Goal: Information Seeking & Learning: Learn about a topic

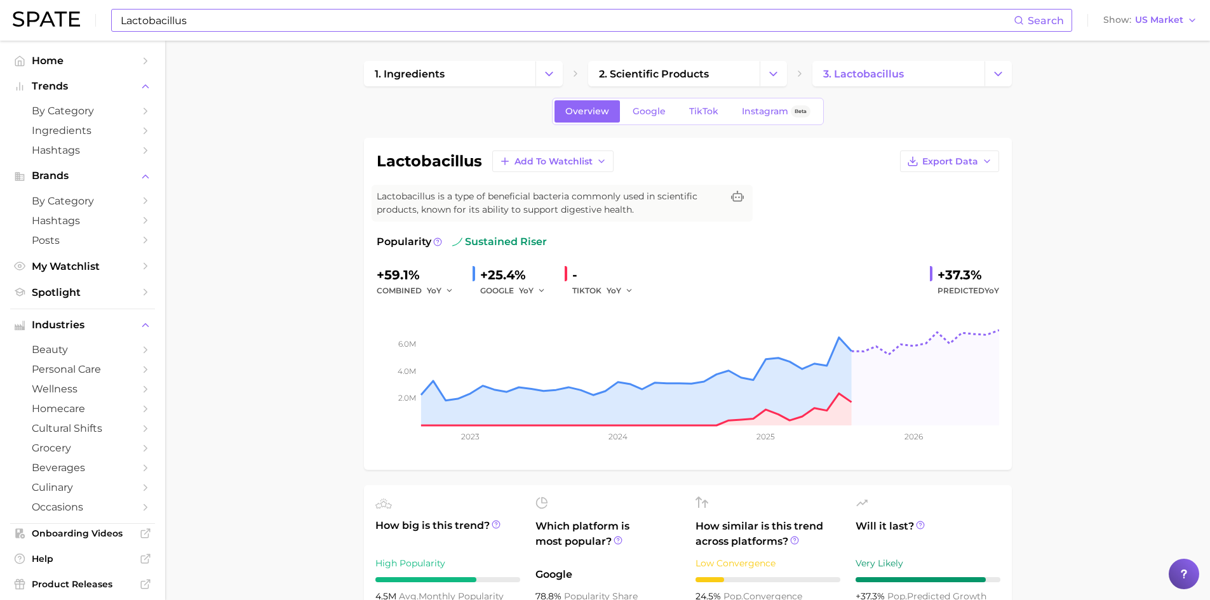
scroll to position [613, 0]
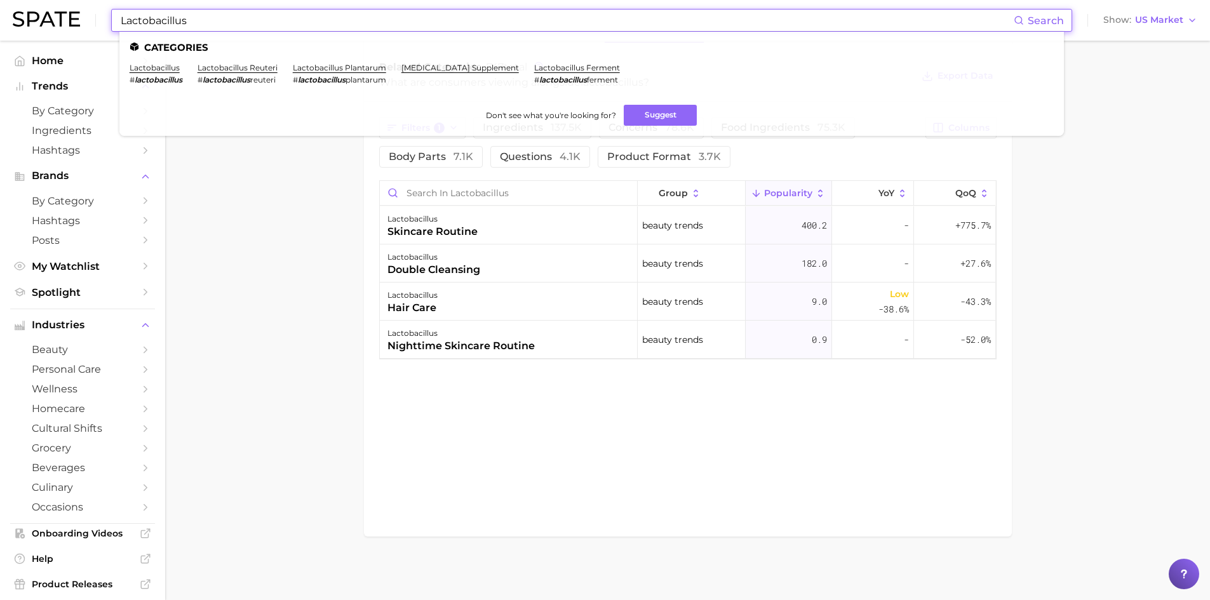
drag, startPoint x: 191, startPoint y: 22, endPoint x: 107, endPoint y: 7, distance: 85.7
click at [86, 8] on div "Lactobacillus Search Categories lactobacillus # lactobacillus lactobacillus reu…" at bounding box center [605, 20] width 1185 height 41
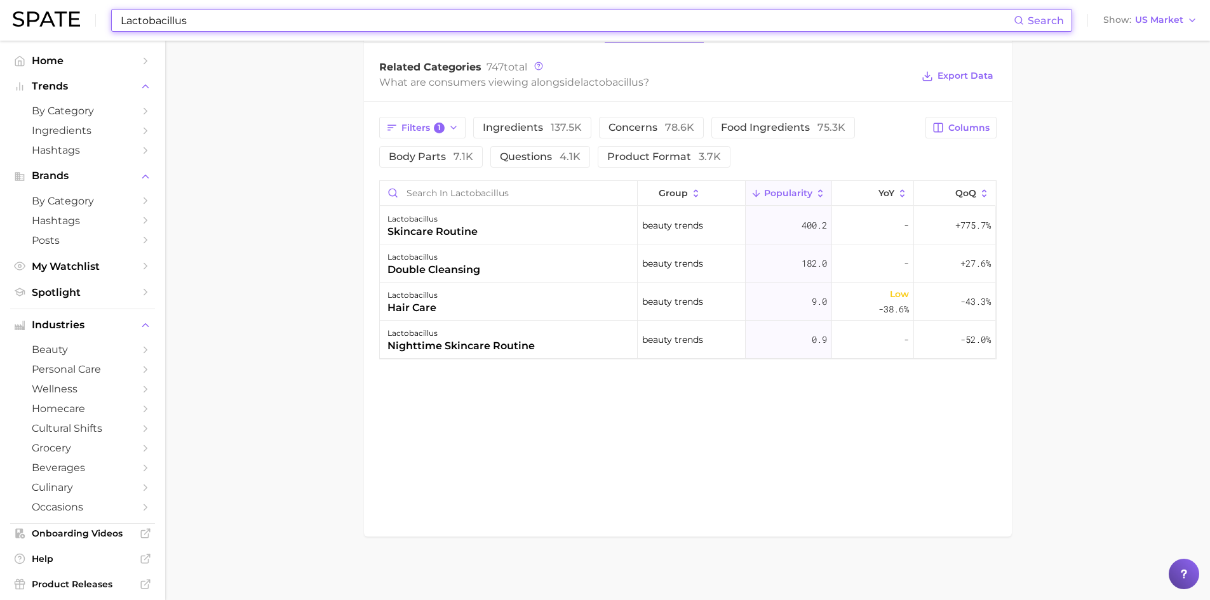
paste input "Sodium Stearoyl"
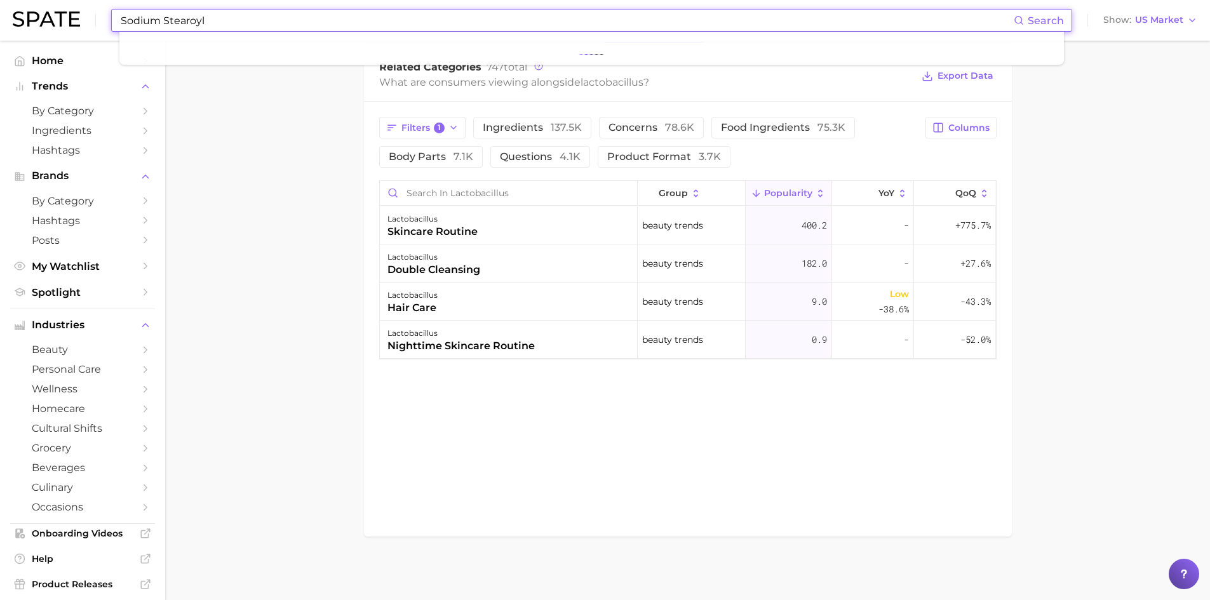
type input "Sodium Stearoyl"
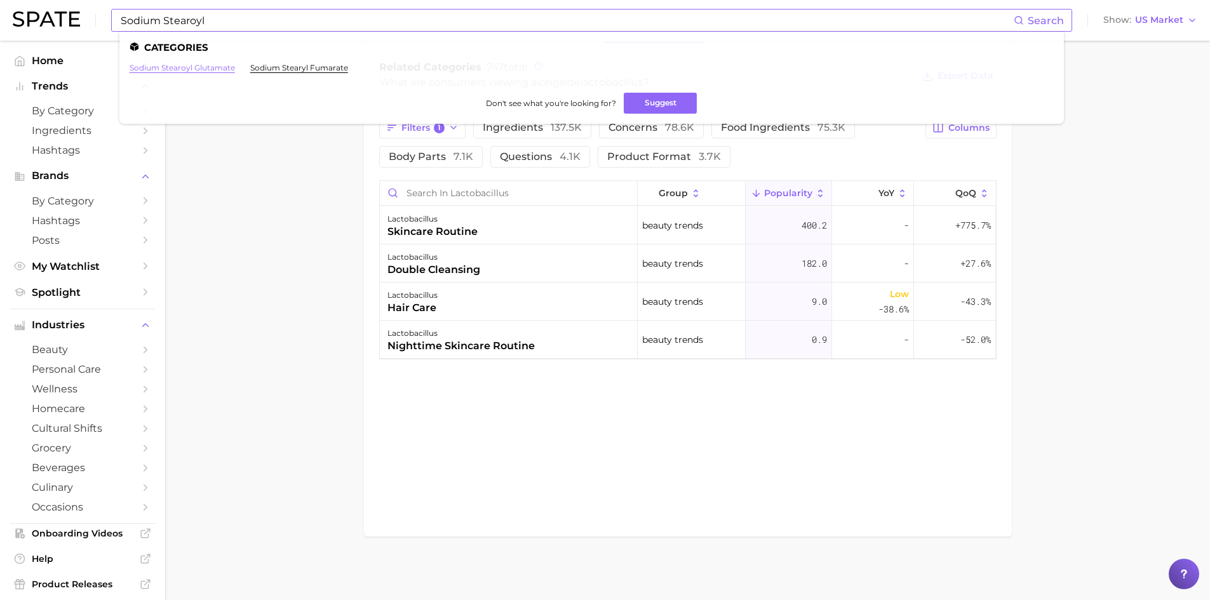
click at [224, 66] on link "sodium stearoyl glutamate" at bounding box center [182, 68] width 105 height 10
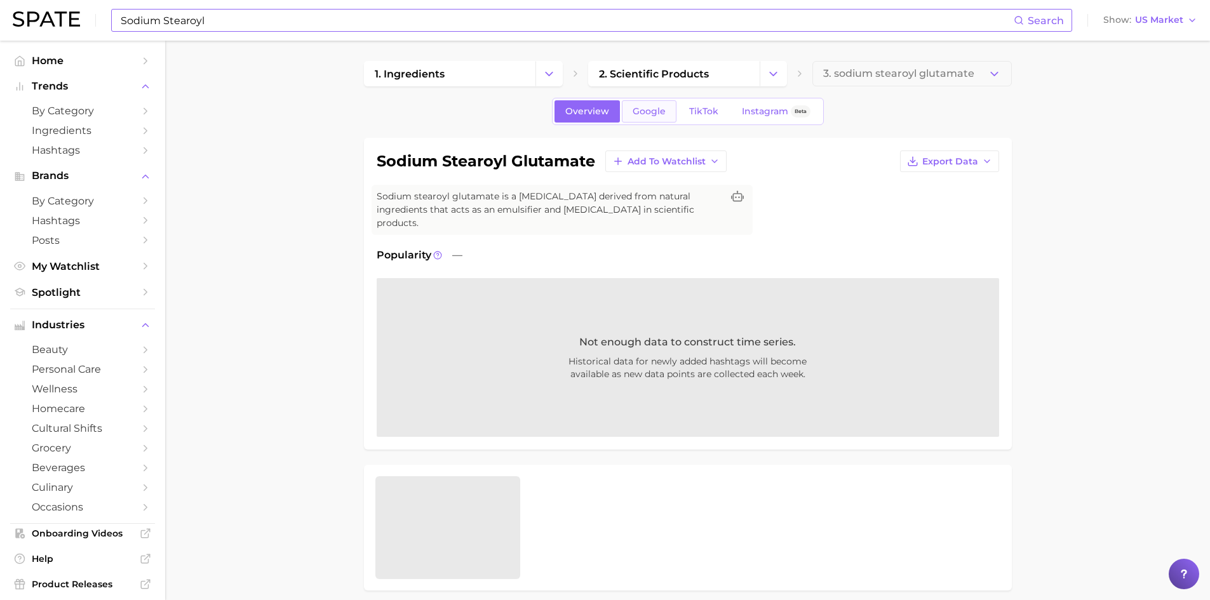
click at [636, 111] on span "Google" at bounding box center [649, 111] width 33 height 11
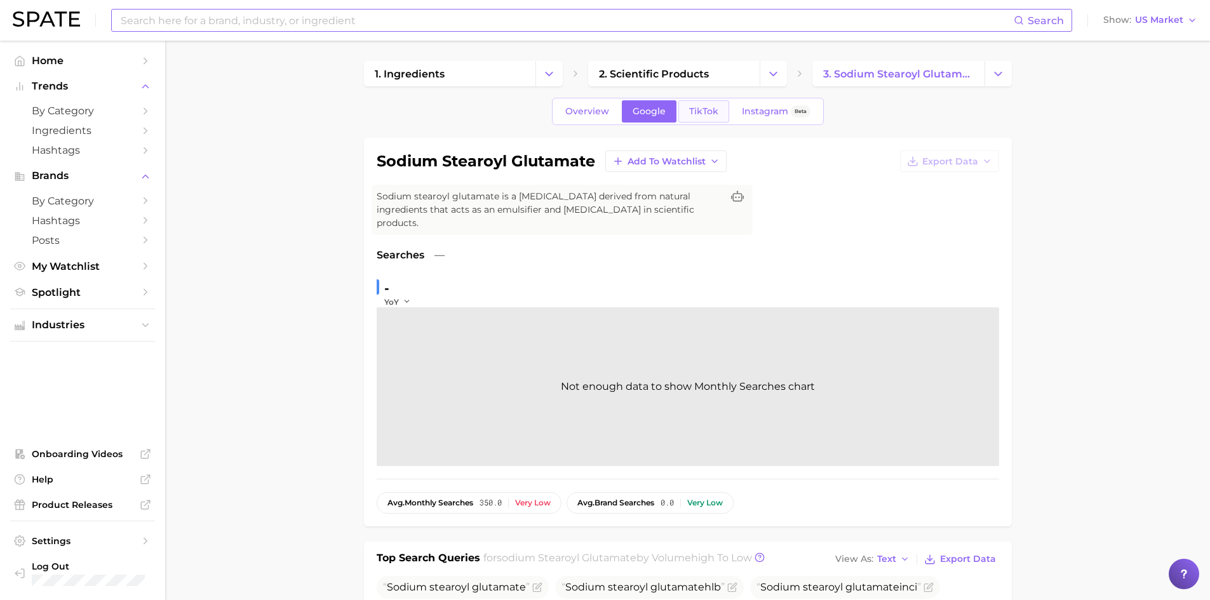
click at [701, 113] on span "TikTok" at bounding box center [703, 111] width 29 height 11
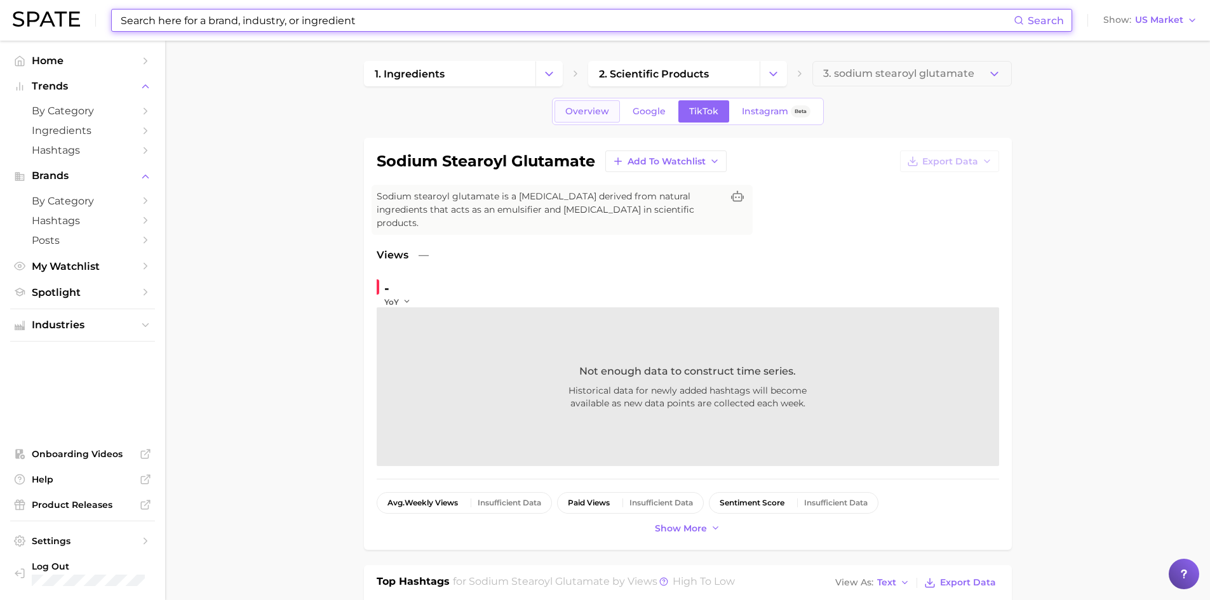
click at [603, 114] on span "Overview" at bounding box center [587, 111] width 44 height 11
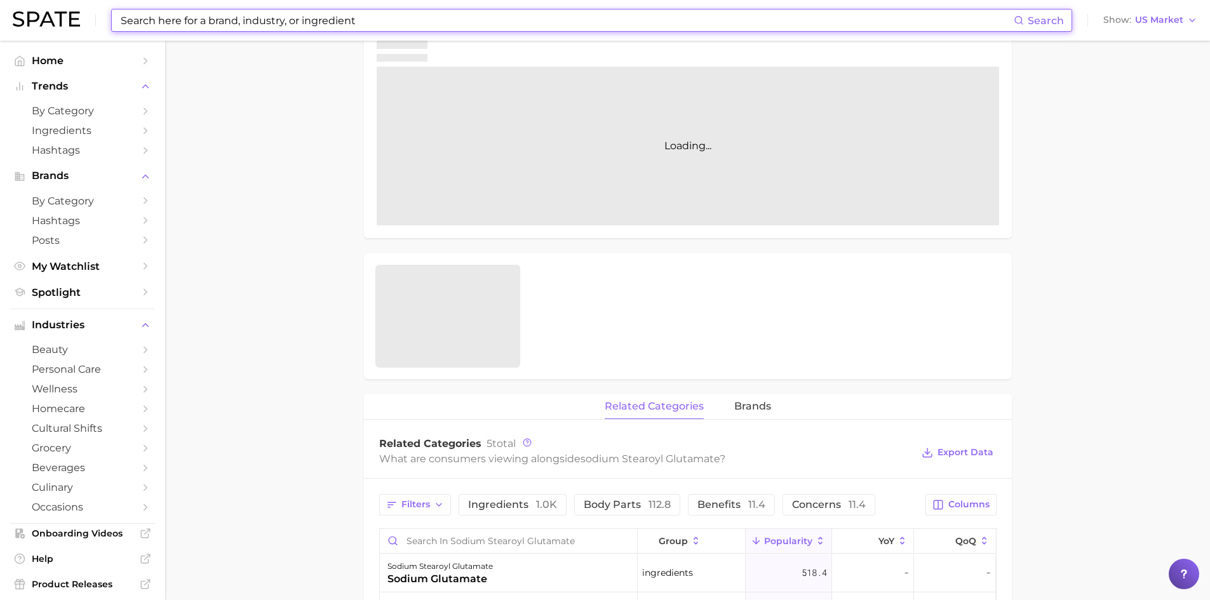
scroll to position [191, 0]
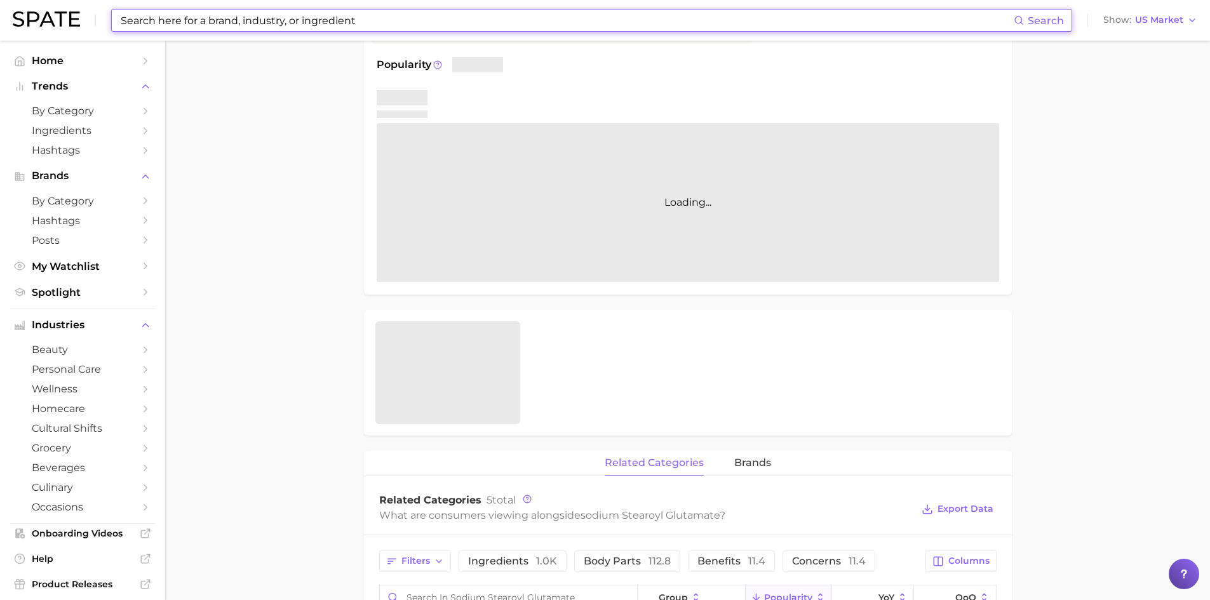
click at [380, 19] on input at bounding box center [566, 21] width 894 height 22
click at [378, 13] on input at bounding box center [566, 21] width 894 height 22
drag, startPoint x: 364, startPoint y: 15, endPoint x: 281, endPoint y: 10, distance: 82.7
click at [281, 10] on input at bounding box center [566, 21] width 894 height 22
paste input "Ceramide Np"
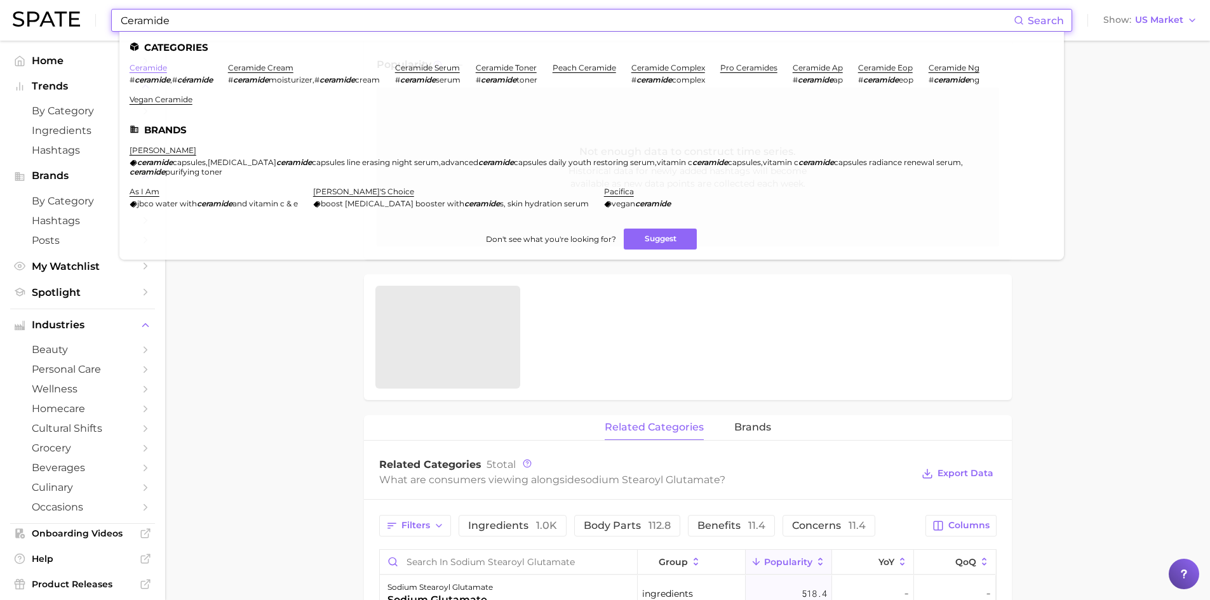
click at [140, 67] on link "ceramide" at bounding box center [148, 68] width 37 height 10
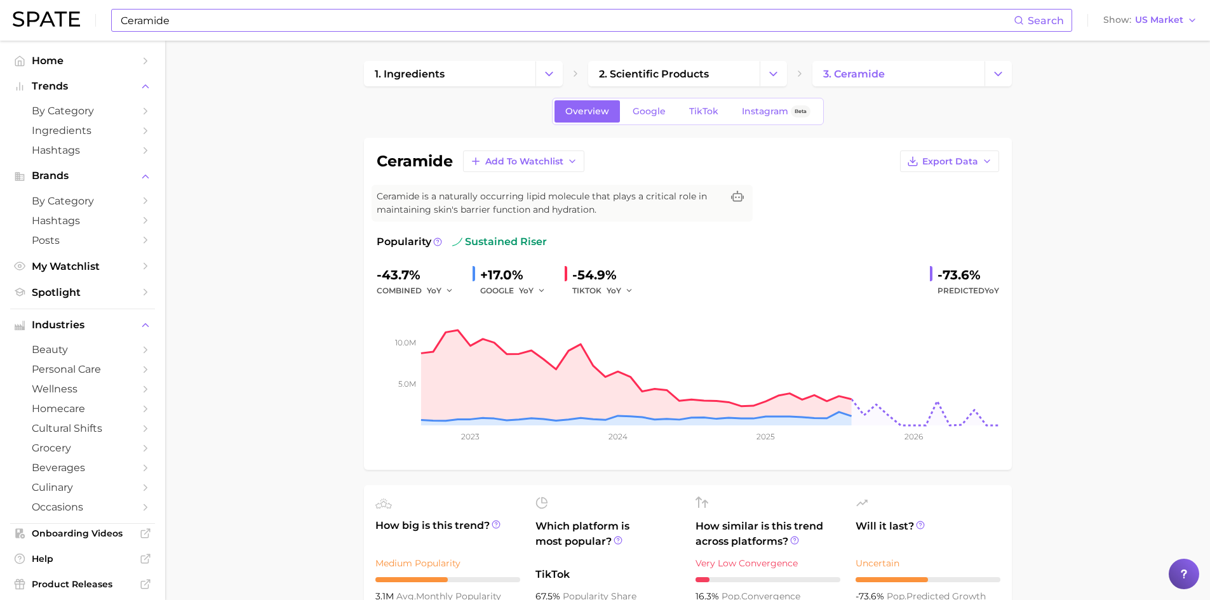
click at [382, 275] on div "-43.7%" at bounding box center [420, 275] width 86 height 20
drag, startPoint x: 376, startPoint y: 276, endPoint x: 416, endPoint y: 262, distance: 42.2
click at [416, 262] on div "Popularity sustained riser -43.7% combined YoY +17.0% GOOGLE YoY -54.9% TIKTOK …" at bounding box center [688, 345] width 622 height 223
copy div "-43.7%"
click at [948, 164] on span "Export Data" at bounding box center [950, 161] width 56 height 11
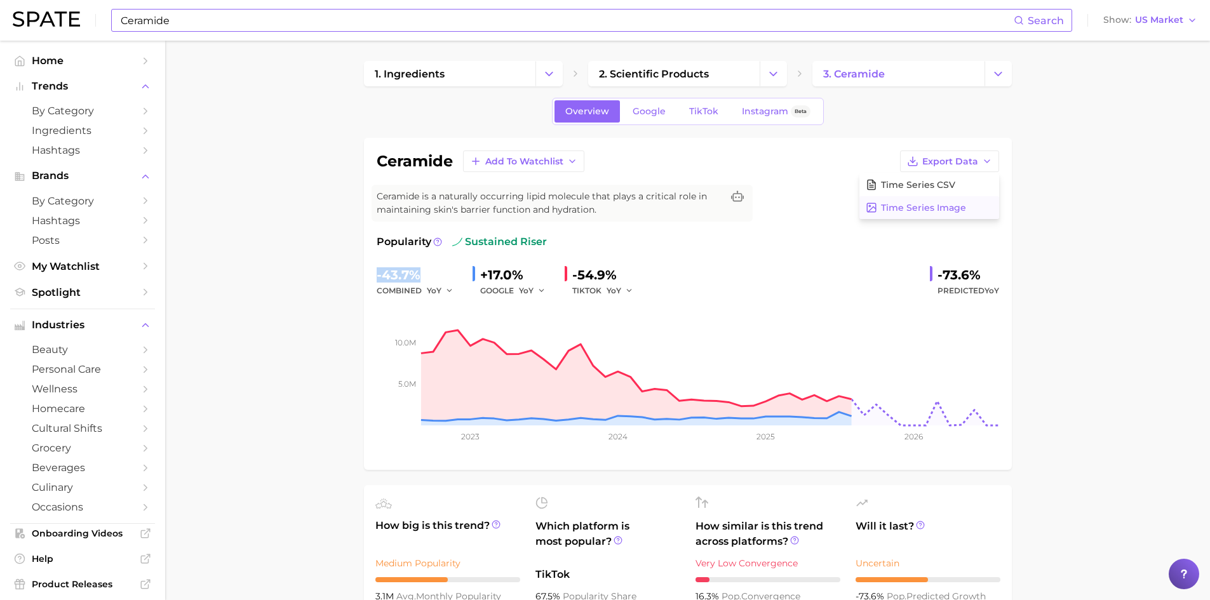
click at [938, 203] on span "Time Series Image" at bounding box center [923, 208] width 85 height 11
drag, startPoint x: 936, startPoint y: 275, endPoint x: 976, endPoint y: 276, distance: 40.7
click at [976, 276] on div "-73.6% Predicted YoY" at bounding box center [964, 282] width 69 height 34
copy div "-73.6%"
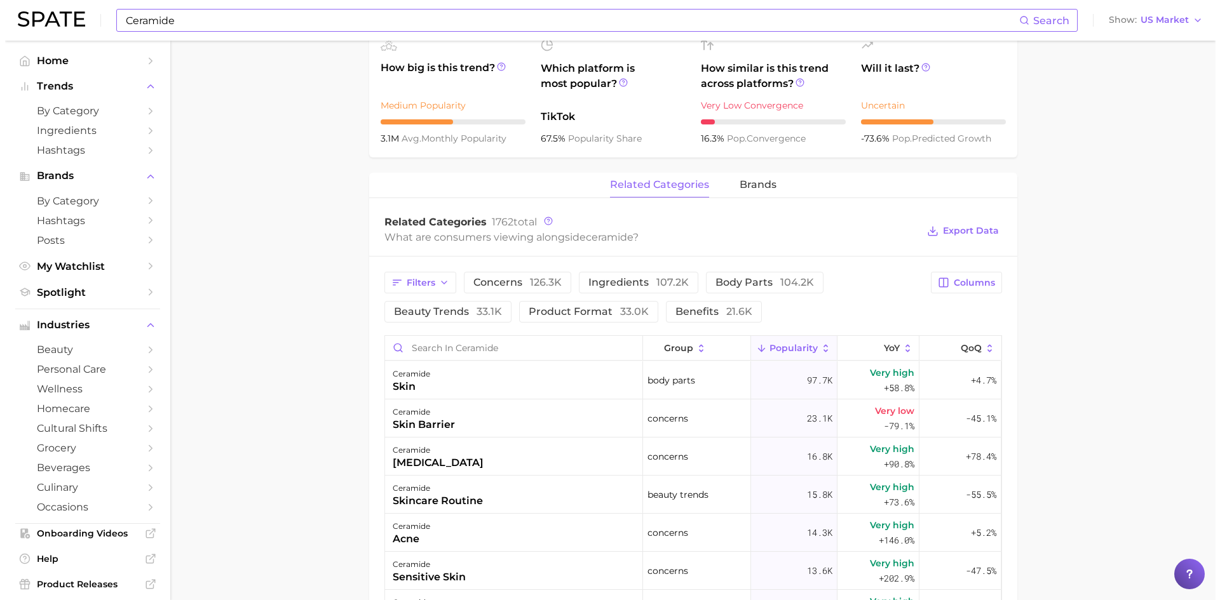
scroll to position [445, 0]
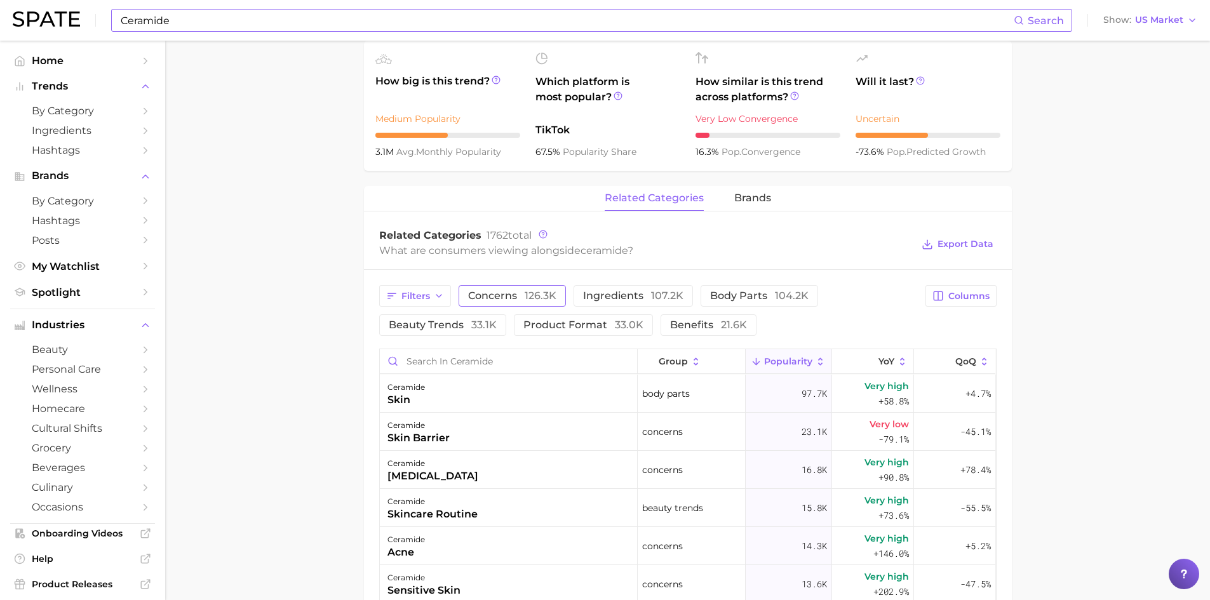
click at [516, 293] on span "concerns 126.3k" at bounding box center [512, 296] width 88 height 10
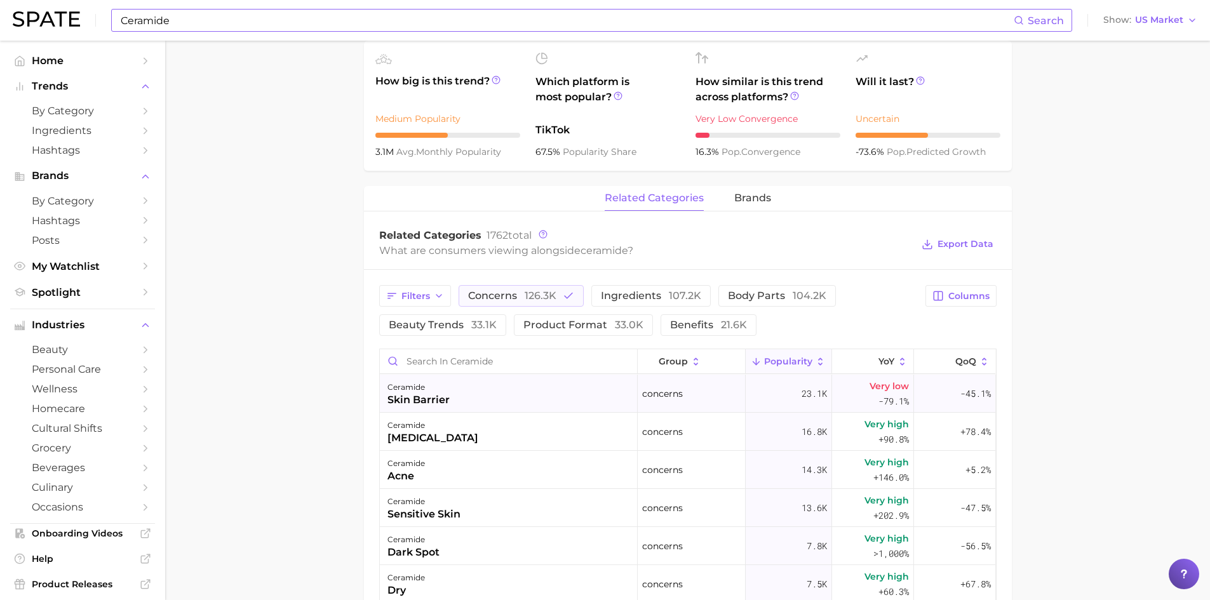
click at [446, 394] on div "skin barrier" at bounding box center [418, 400] width 62 height 15
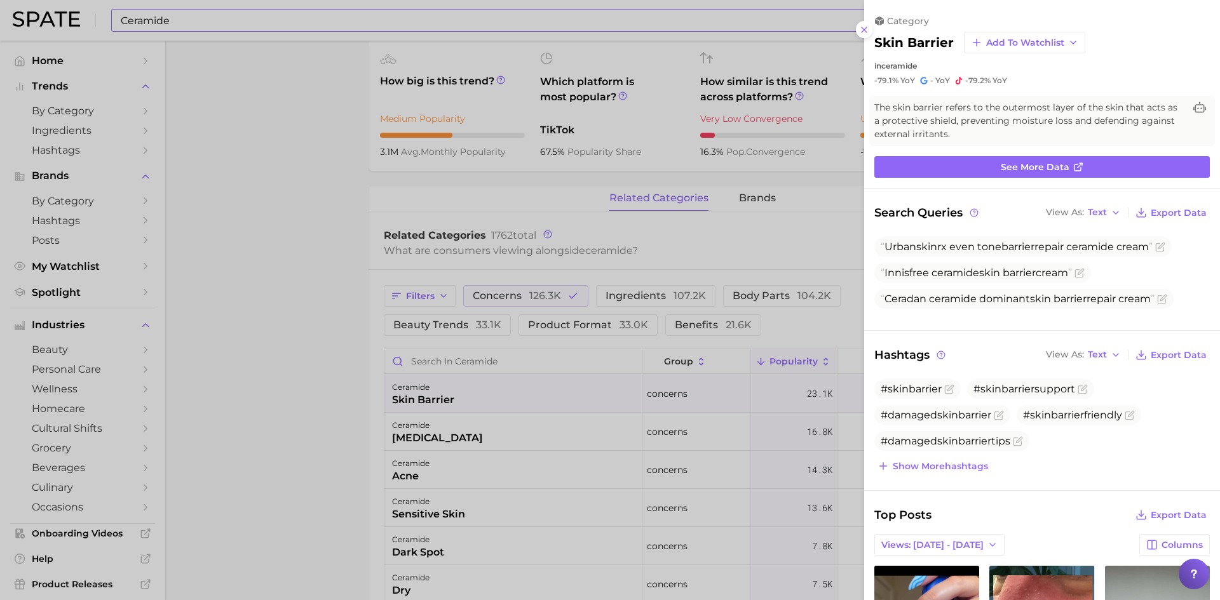
scroll to position [0, 0]
click at [443, 436] on div at bounding box center [610, 300] width 1220 height 600
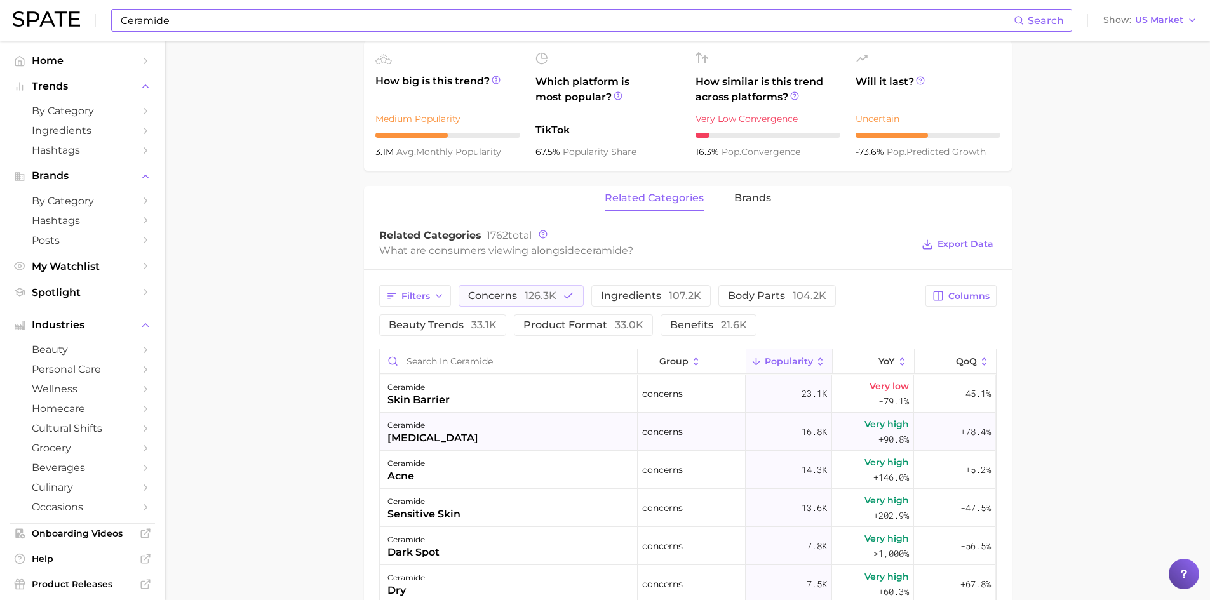
click at [433, 436] on div "ceramide [MEDICAL_DATA]" at bounding box center [509, 432] width 258 height 38
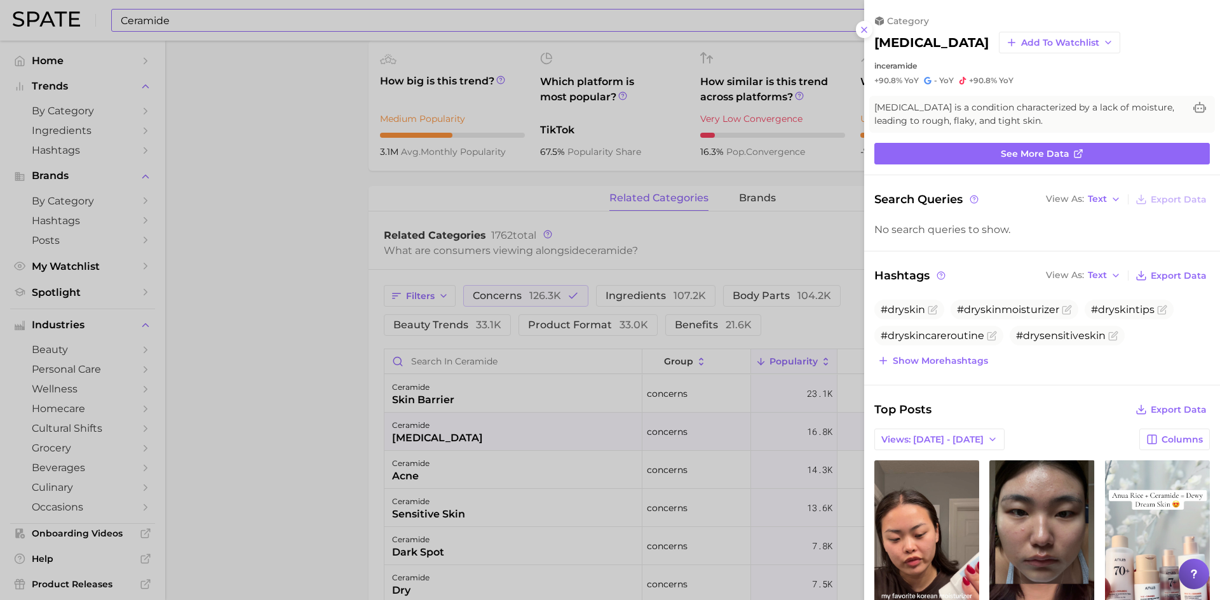
click at [421, 398] on div at bounding box center [610, 300] width 1220 height 600
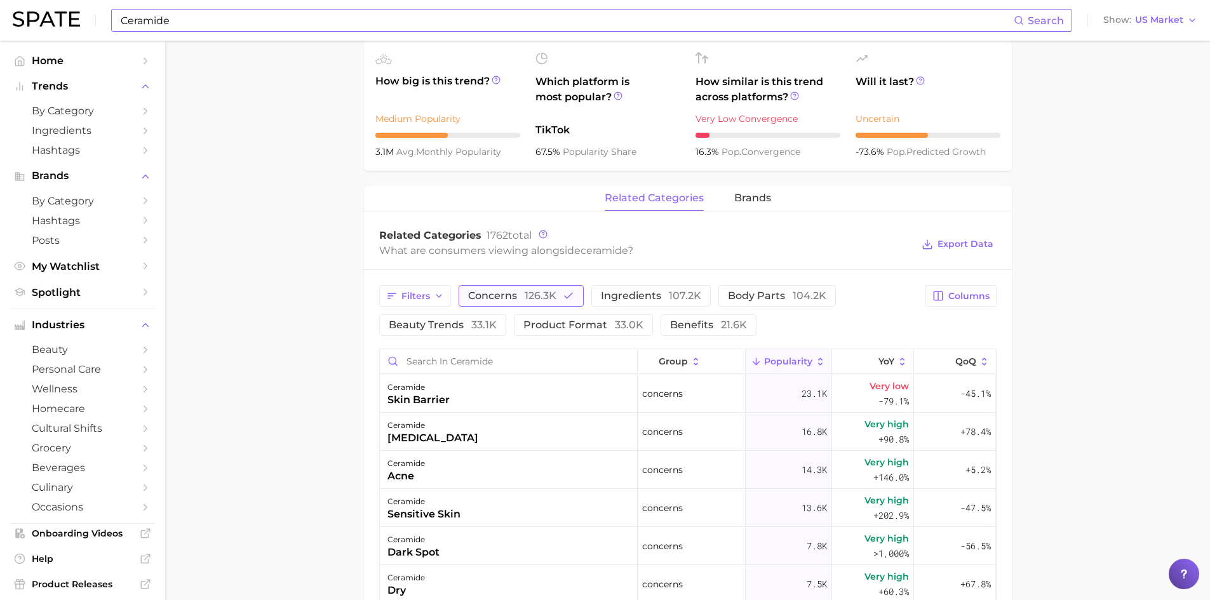
click at [570, 296] on icon "button" at bounding box center [568, 295] width 11 height 11
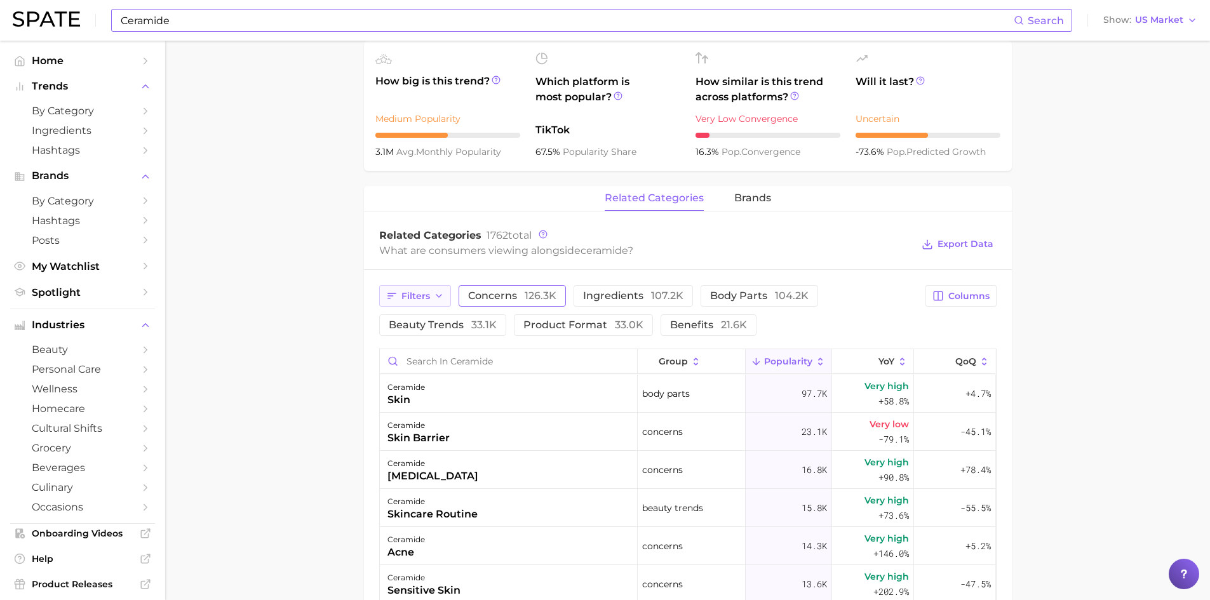
click at [433, 299] on button "Filters" at bounding box center [415, 296] width 72 height 22
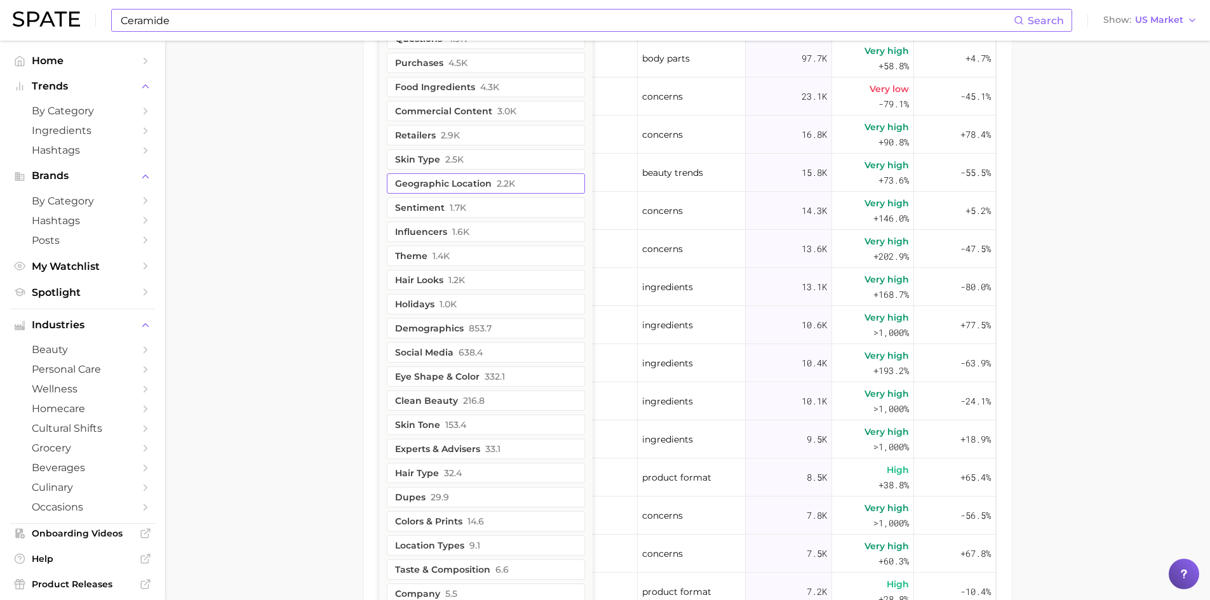
scroll to position [826, 0]
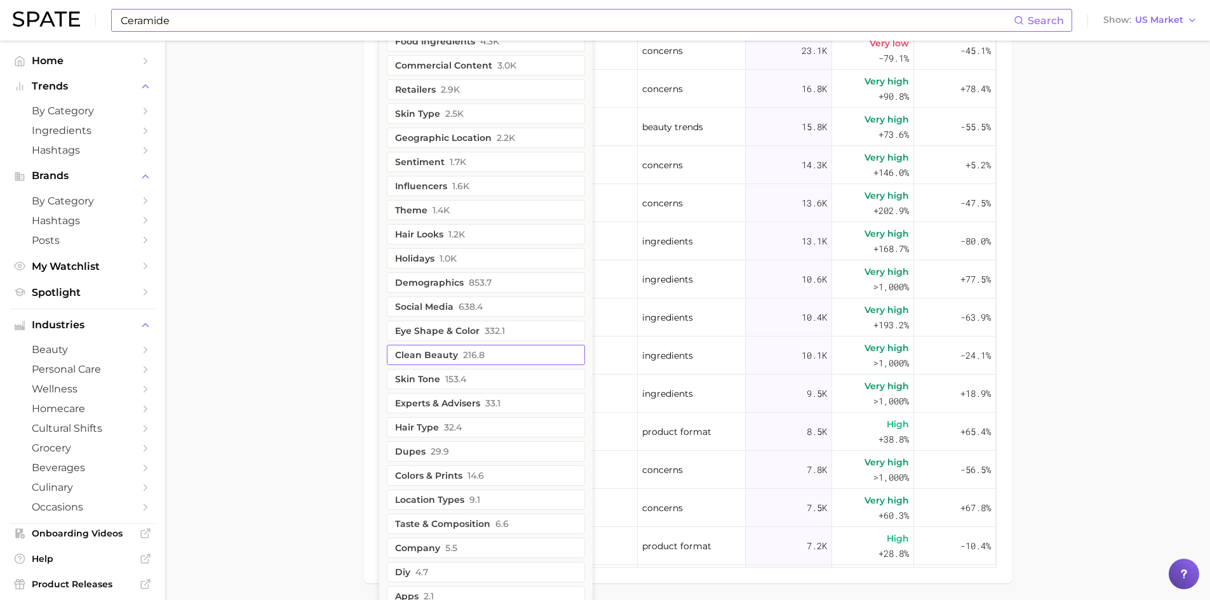
click at [427, 354] on button "clean beauty 216.8" at bounding box center [486, 355] width 198 height 20
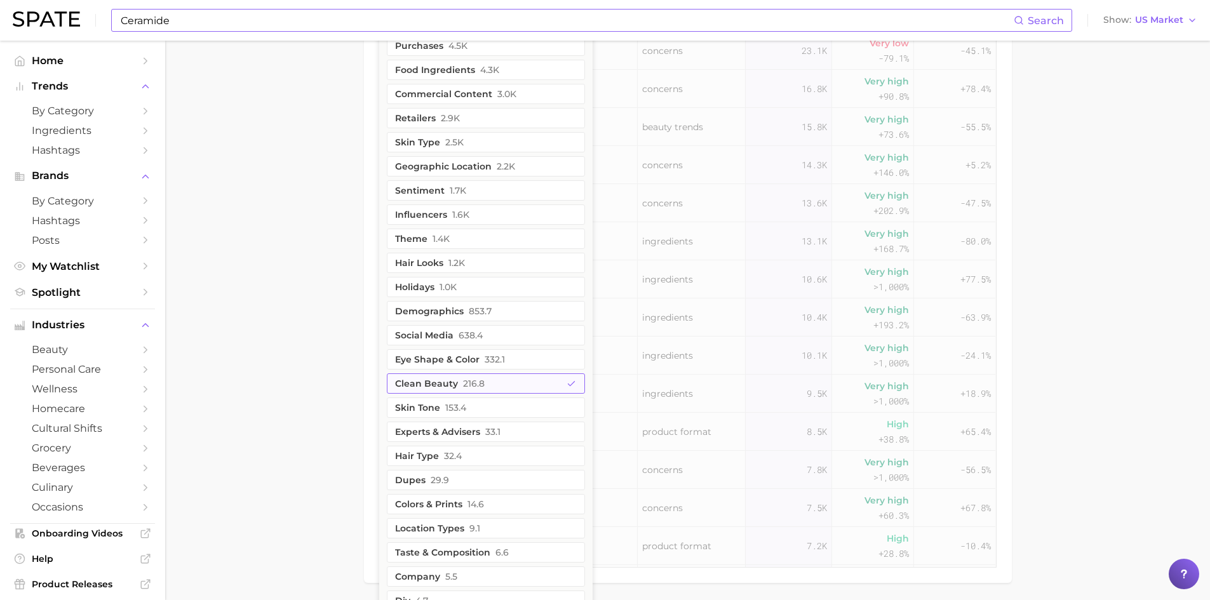
scroll to position [854, 0]
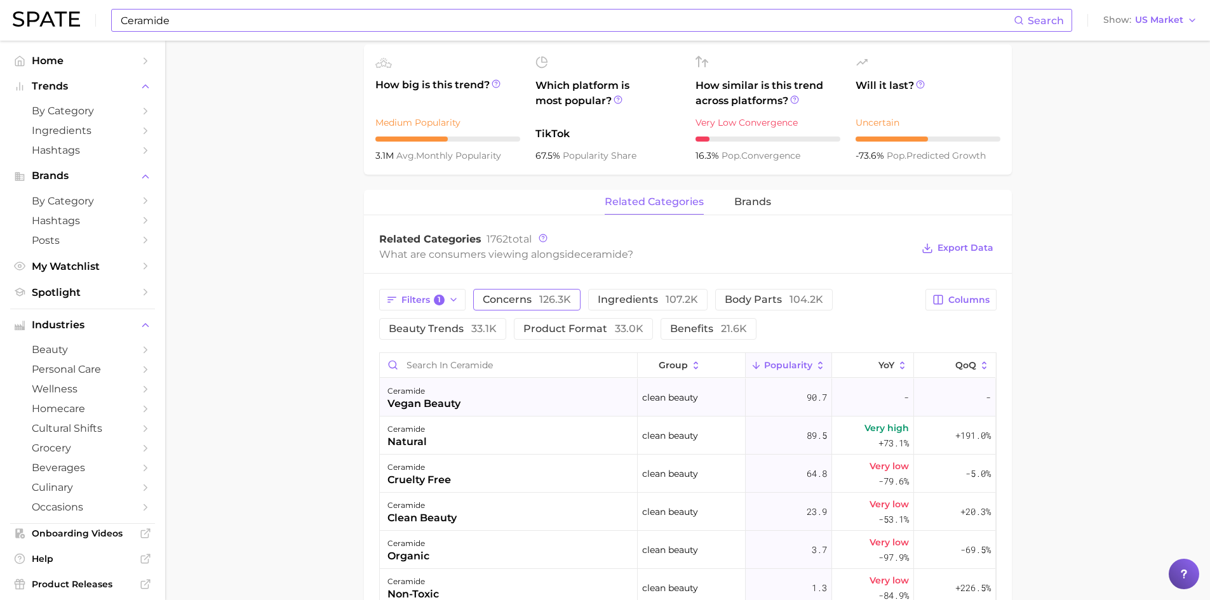
click at [426, 400] on div "vegan beauty" at bounding box center [423, 403] width 73 height 15
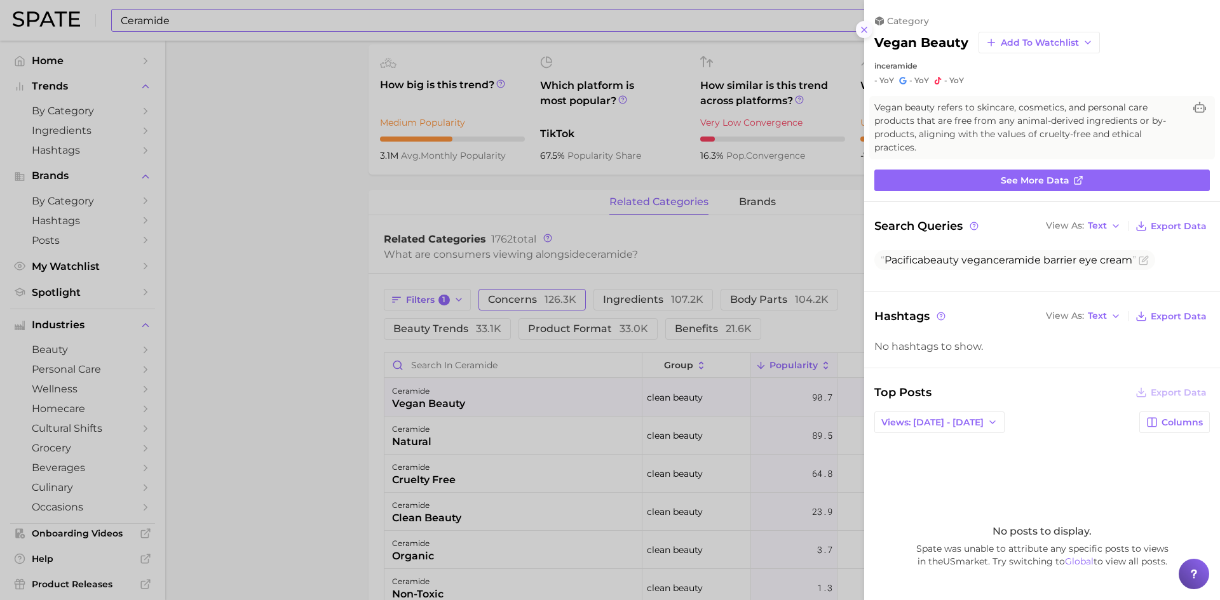
click at [861, 29] on icon at bounding box center [864, 30] width 10 height 10
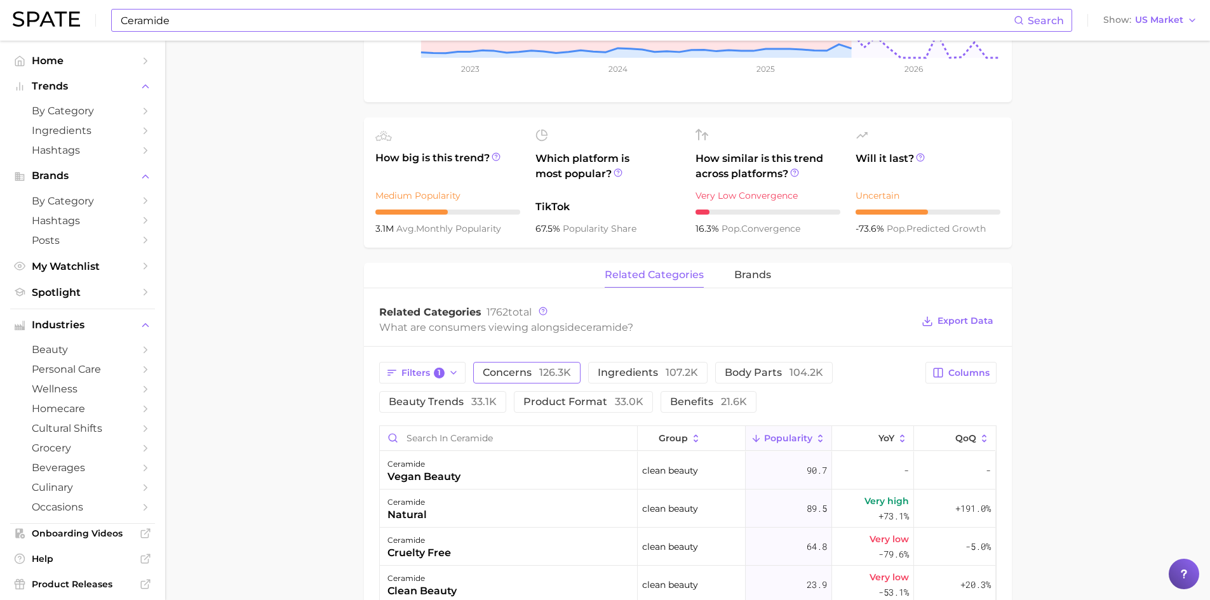
scroll to position [445, 0]
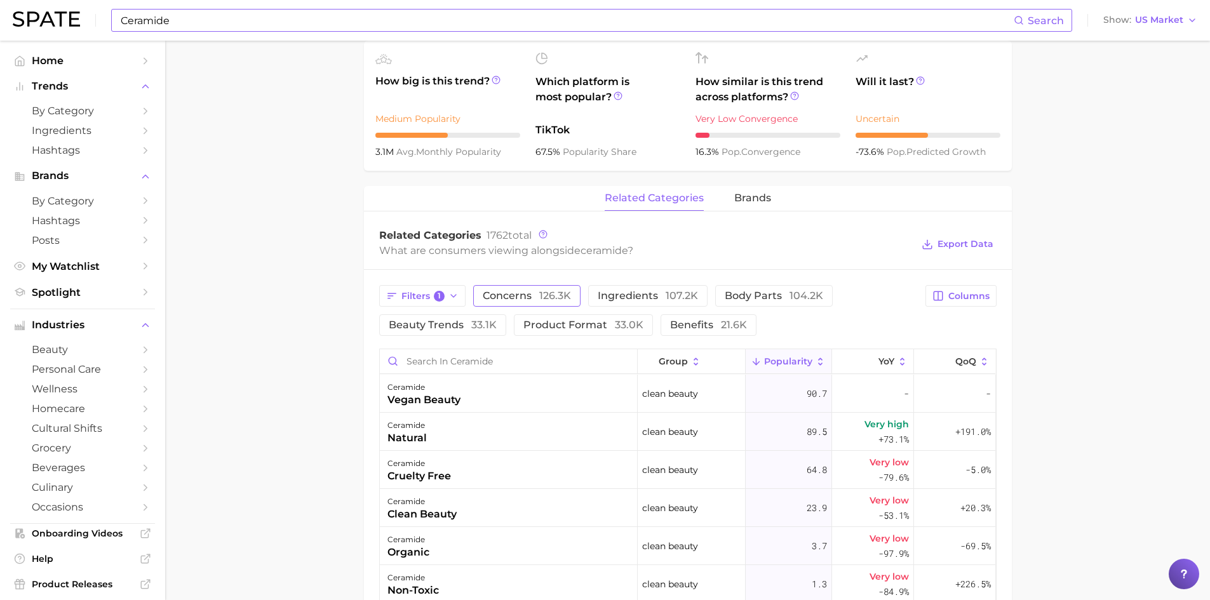
click at [532, 299] on span "concerns 126.3k" at bounding box center [527, 296] width 88 height 10
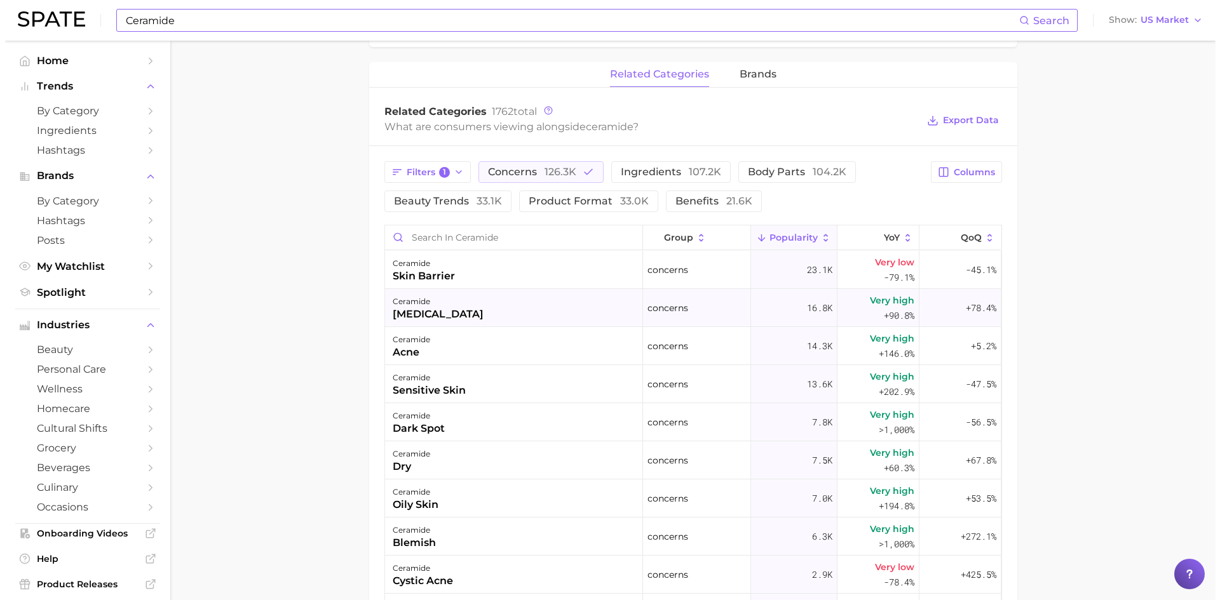
scroll to position [572, 0]
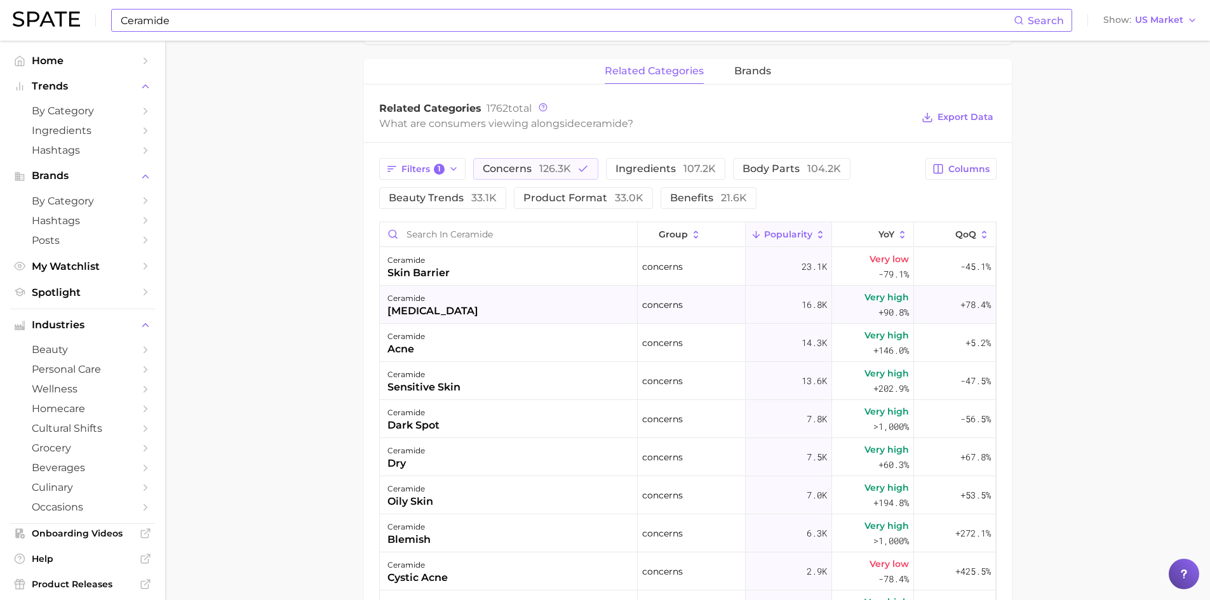
click at [421, 307] on div "[MEDICAL_DATA]" at bounding box center [432, 311] width 91 height 15
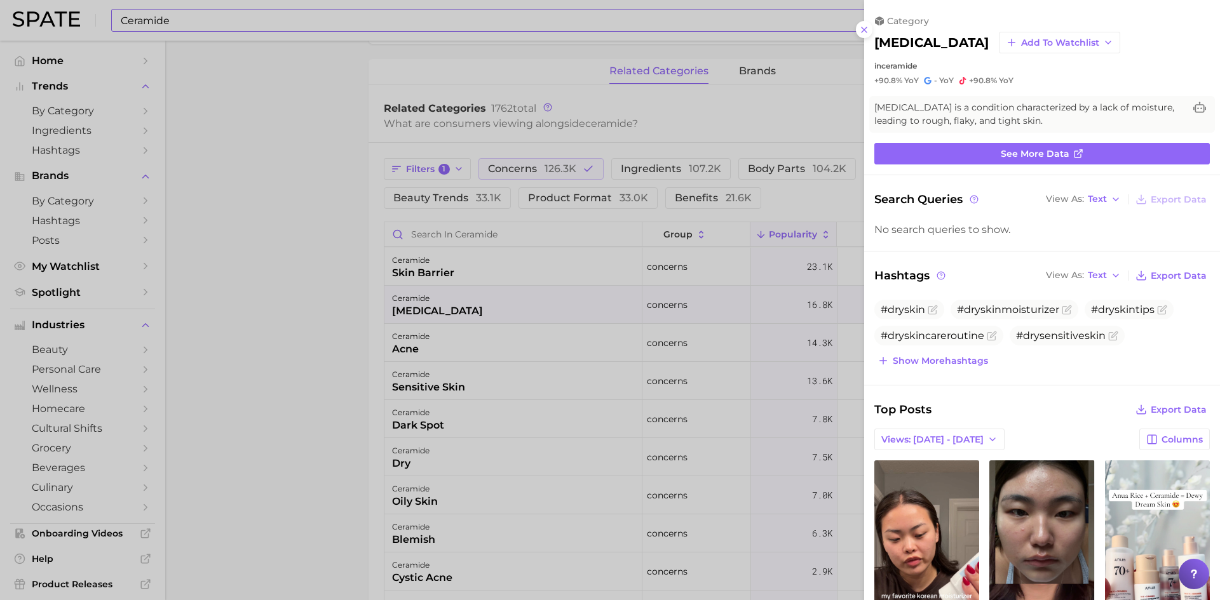
scroll to position [0, 0]
click at [417, 346] on div at bounding box center [610, 300] width 1220 height 600
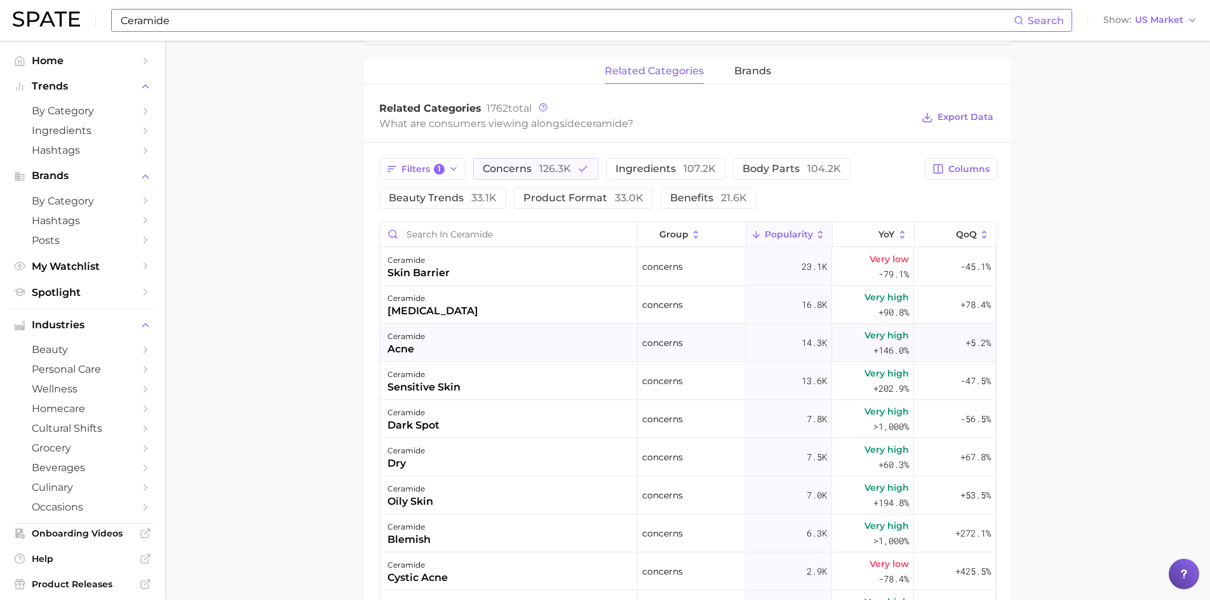
click at [415, 339] on div "ceramide" at bounding box center [405, 336] width 37 height 15
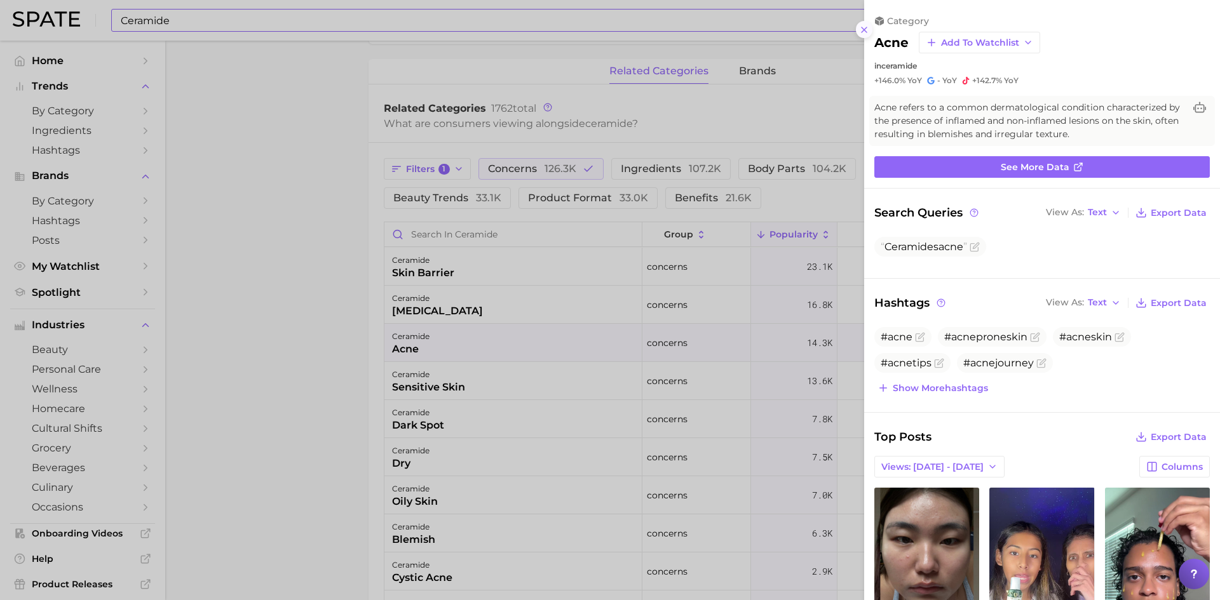
click at [864, 27] on icon at bounding box center [864, 30] width 10 height 10
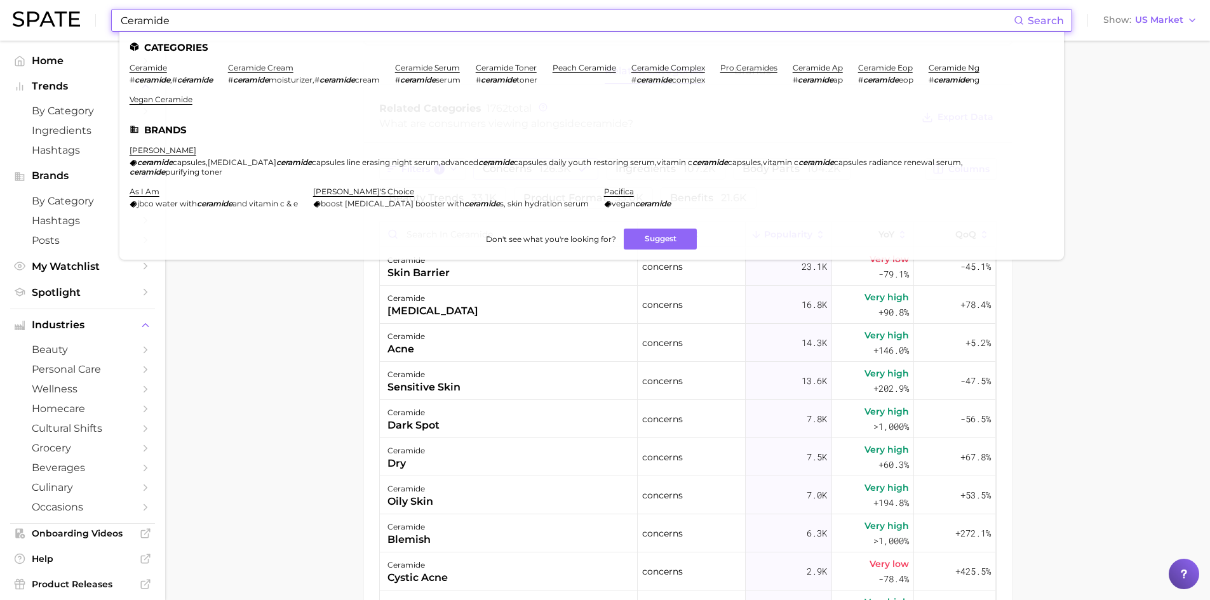
drag, startPoint x: 178, startPoint y: 22, endPoint x: 82, endPoint y: 6, distance: 97.3
click at [82, 6] on div "Ceramide Search Categories ceramide # ceramide , # céramide ceramide cream # ce…" at bounding box center [605, 20] width 1185 height 41
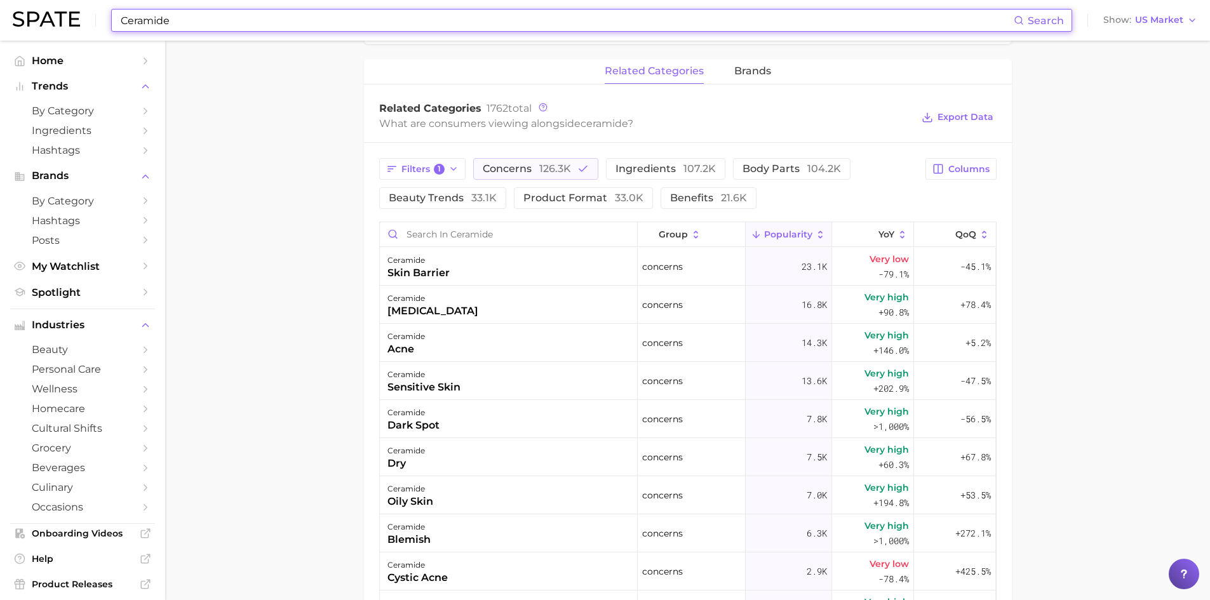
paste input "Sodium Coco-Sulfat"
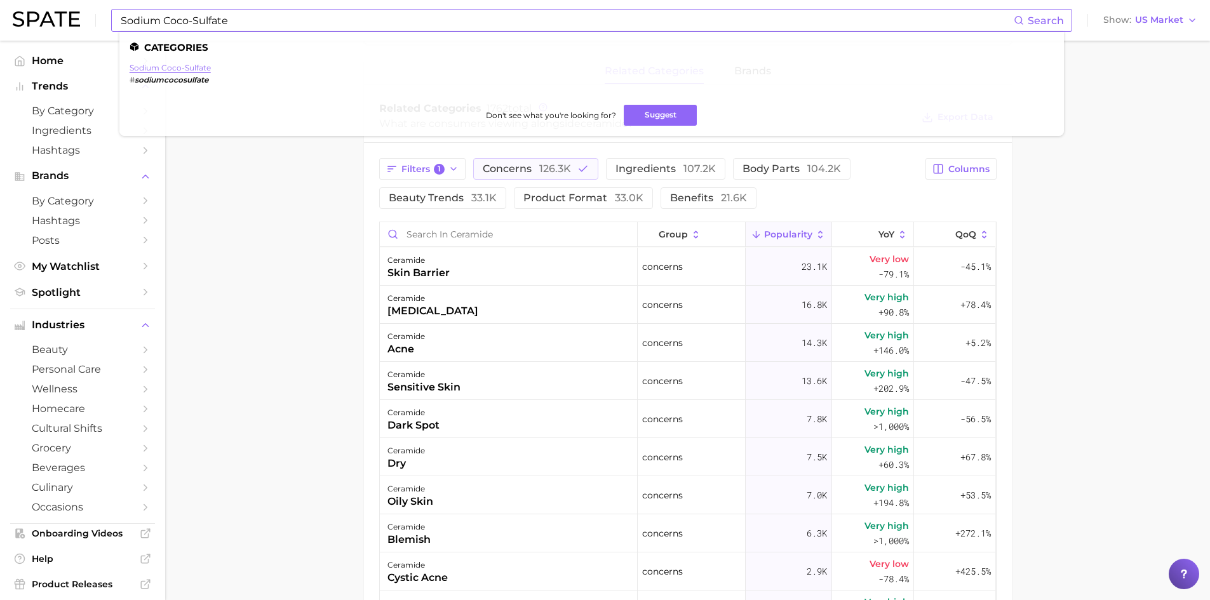
click at [181, 72] on link "sodium coco-sulfate" at bounding box center [170, 68] width 81 height 10
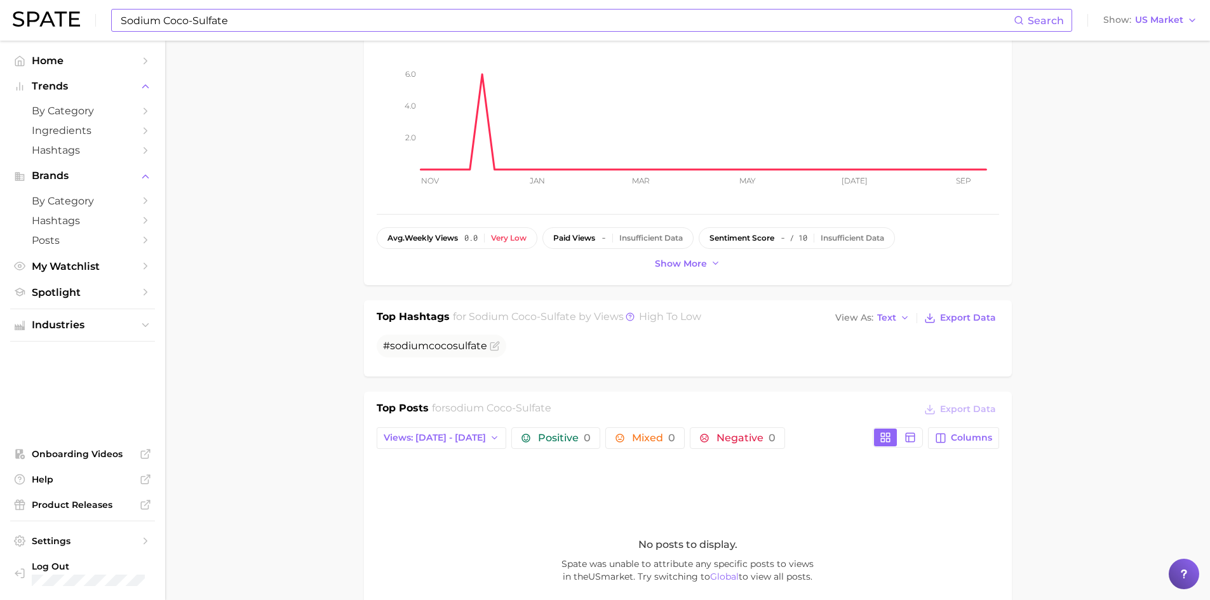
scroll to position [254, 0]
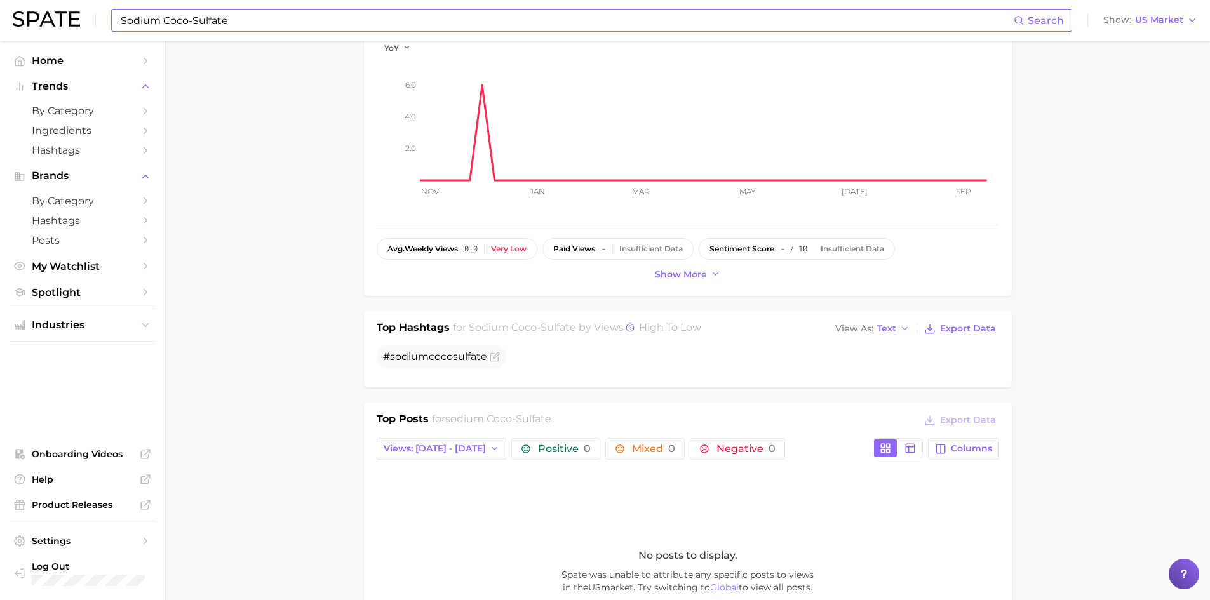
click at [185, 21] on input "Sodium Coco-Sulfate" at bounding box center [566, 21] width 894 height 22
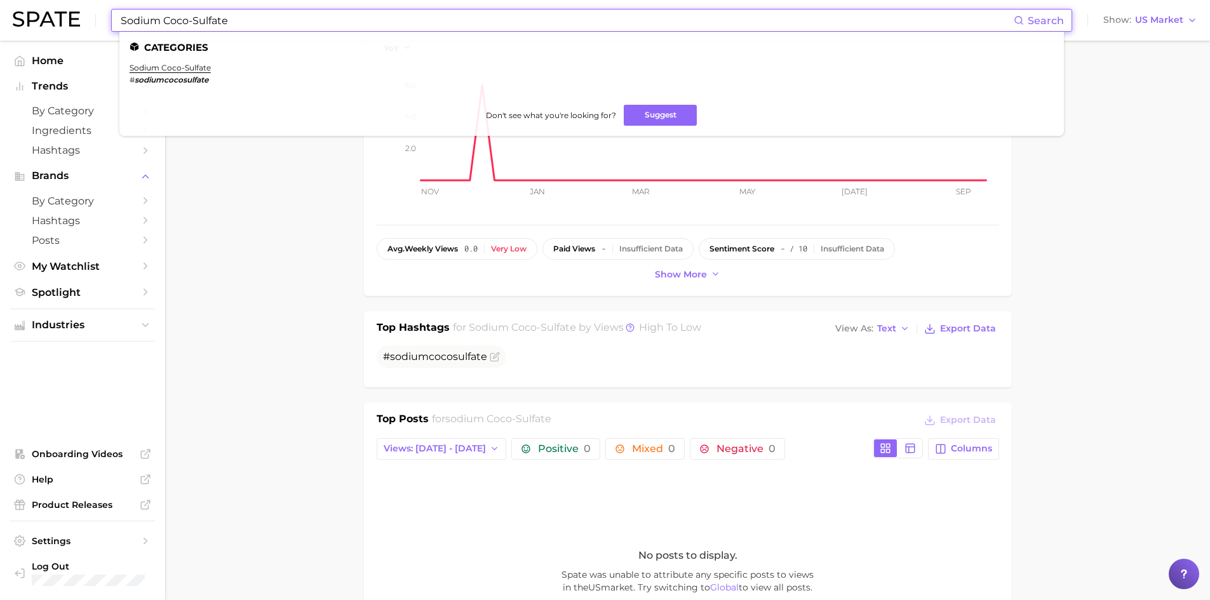
drag, startPoint x: 239, startPoint y: 23, endPoint x: 48, endPoint y: -1, distance: 192.0
click at [48, 0] on html "Sodium Coco-Sulfate Search Categories sodium coco-sulfate # sodiumcocosulfate D…" at bounding box center [605, 46] width 1210 height 600
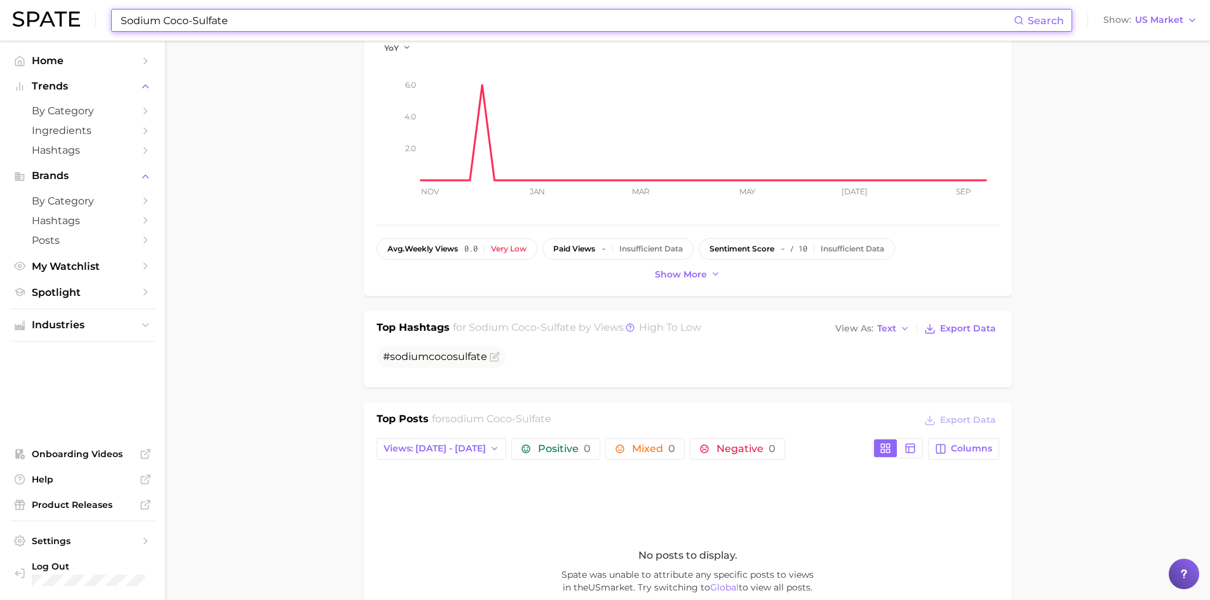
paste input "Caffein"
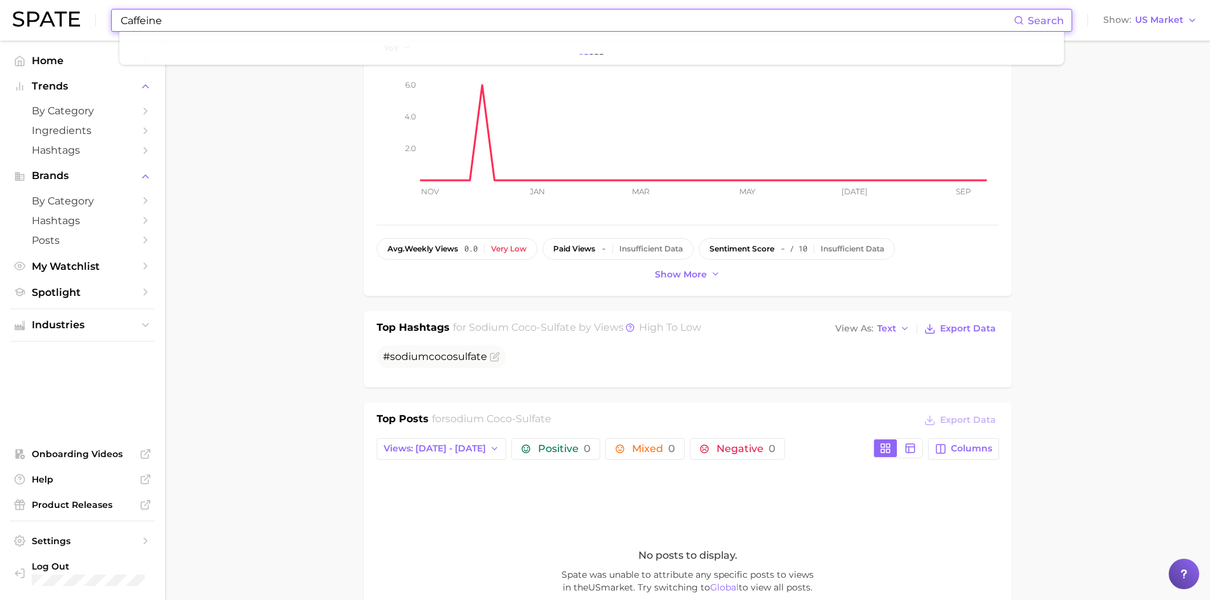
type input "Caffeine"
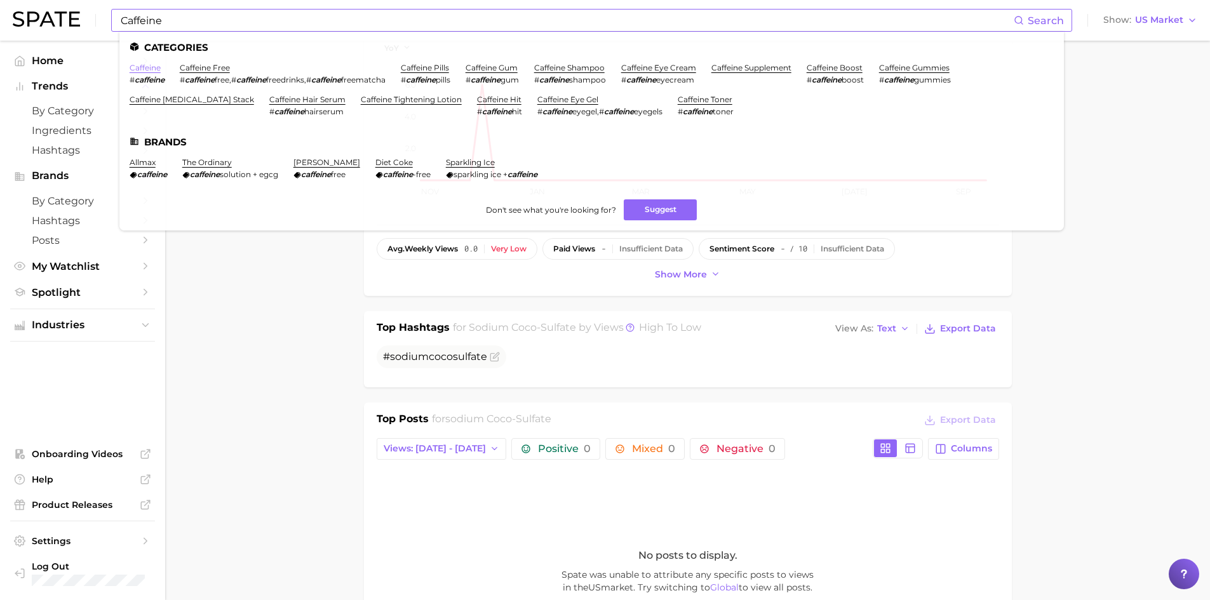
click at [151, 68] on link "caffeine" at bounding box center [145, 68] width 31 height 10
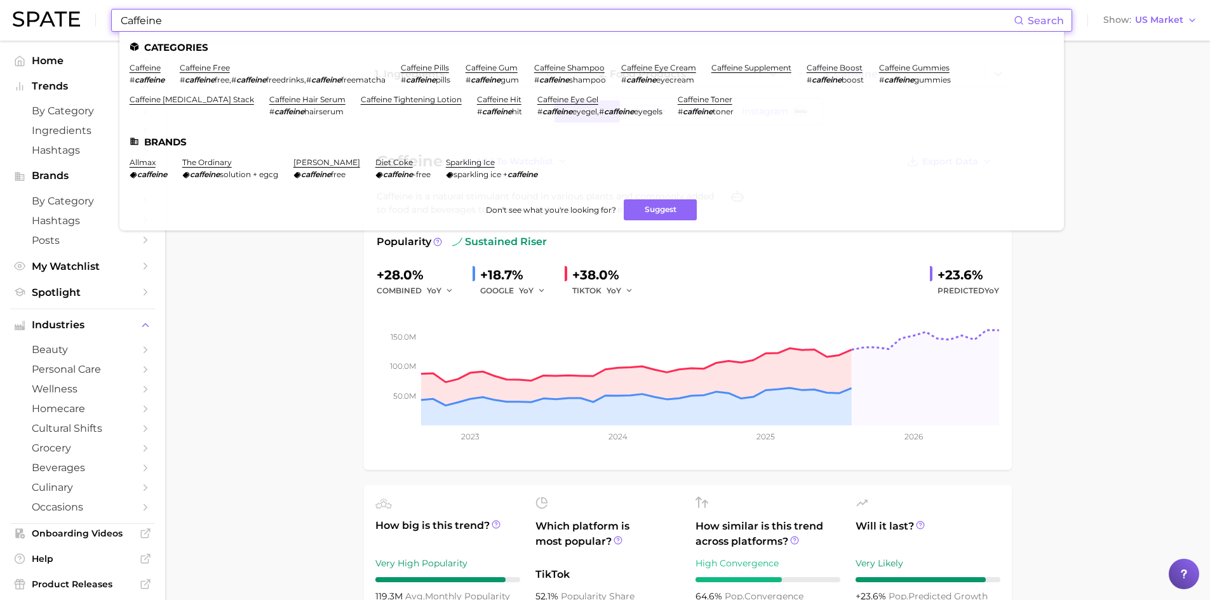
click at [145, 17] on input "Caffeine" at bounding box center [566, 21] width 894 height 22
click at [580, 65] on link "caffeine shampoo" at bounding box center [569, 68] width 71 height 10
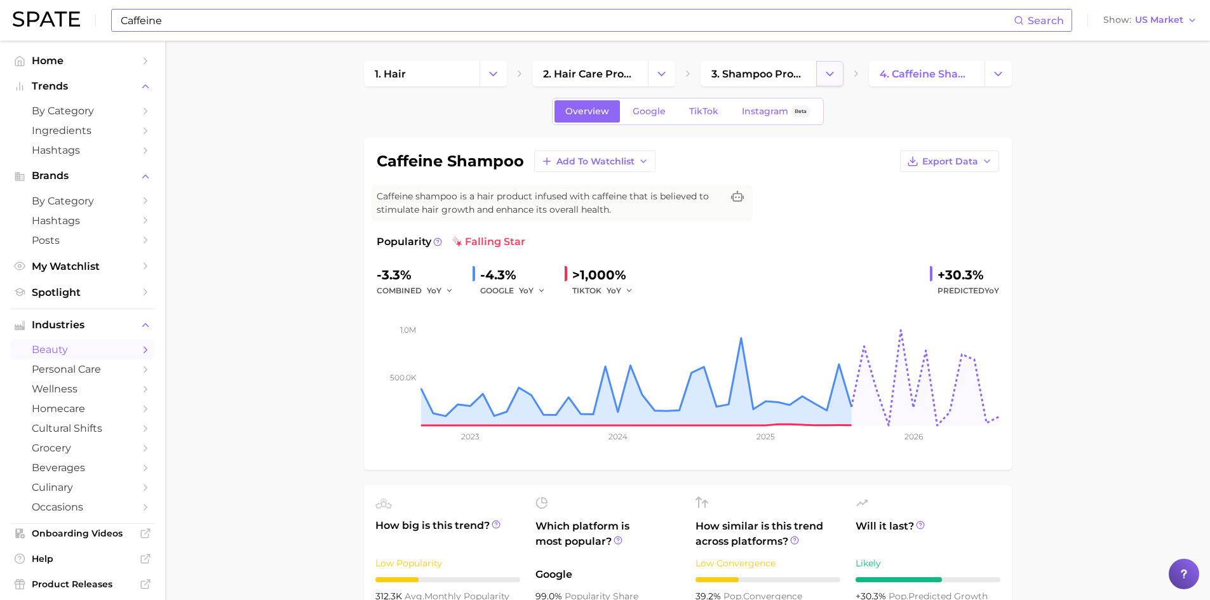
click at [828, 76] on icon "Change Category" at bounding box center [829, 73] width 13 height 13
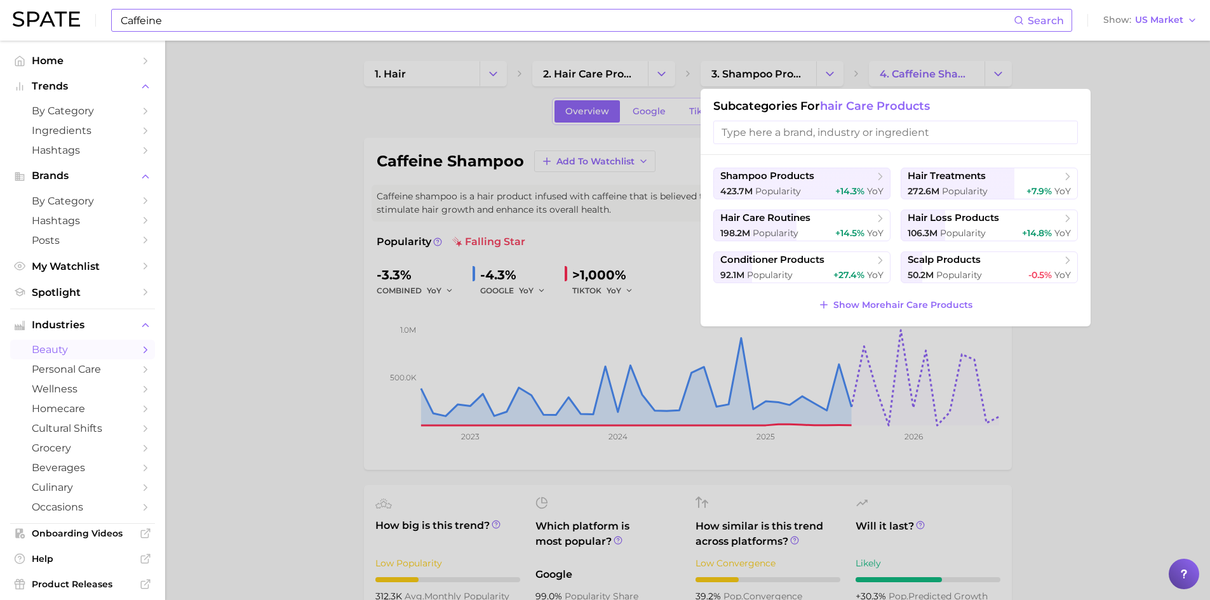
click at [203, 182] on div at bounding box center [605, 300] width 1210 height 600
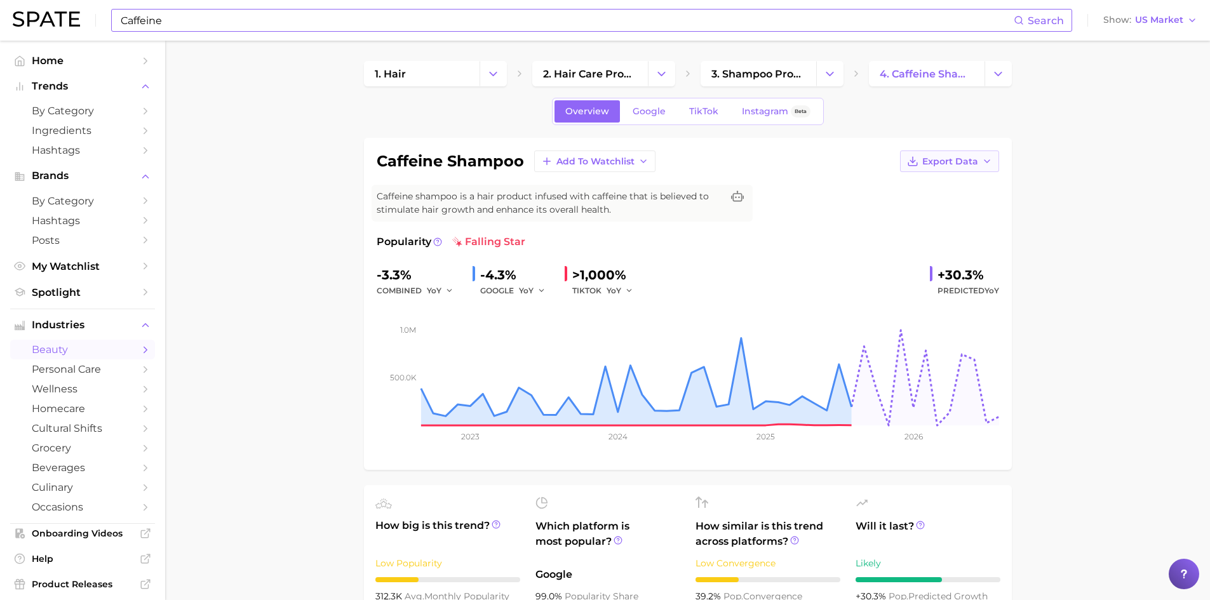
click at [946, 166] on span "Export Data" at bounding box center [950, 161] width 56 height 11
click at [928, 206] on span "Time Series Image" at bounding box center [923, 208] width 85 height 11
drag, startPoint x: 410, startPoint y: 275, endPoint x: 344, endPoint y: 279, distance: 66.2
copy div "-3.3%"
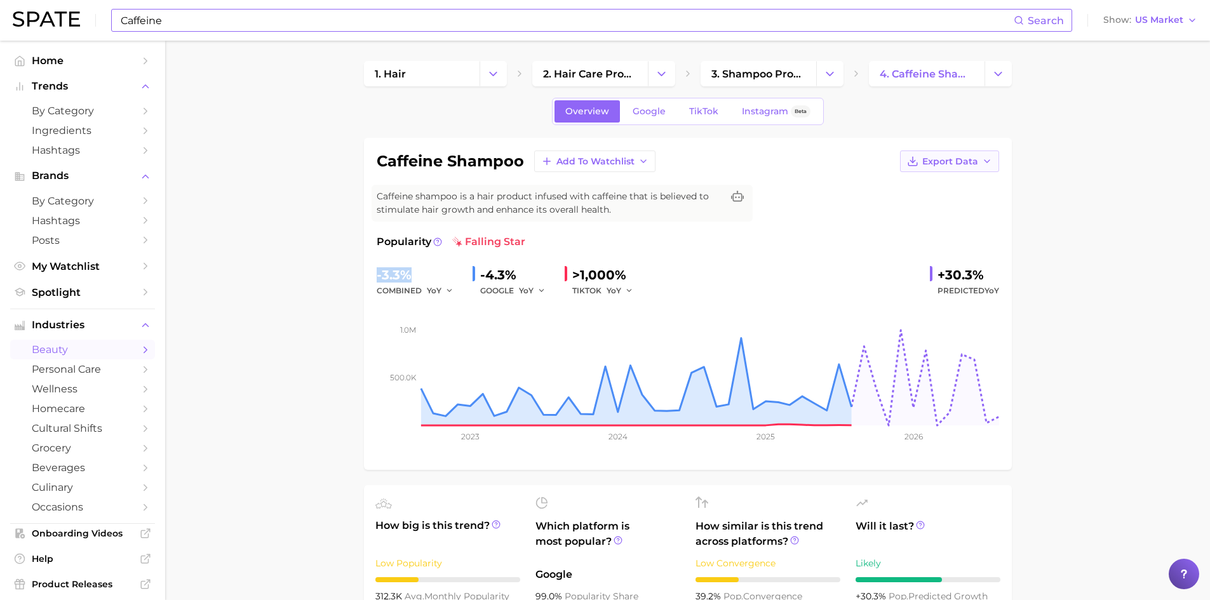
click at [969, 165] on span "Export Data" at bounding box center [950, 161] width 56 height 11
click at [934, 208] on span "Time Series Image" at bounding box center [923, 208] width 85 height 11
drag, startPoint x: 377, startPoint y: 161, endPoint x: 523, endPoint y: 164, distance: 146.1
click at [523, 164] on h1 "caffeine shampoo" at bounding box center [450, 161] width 147 height 15
copy h1 "caffeine shampoo"
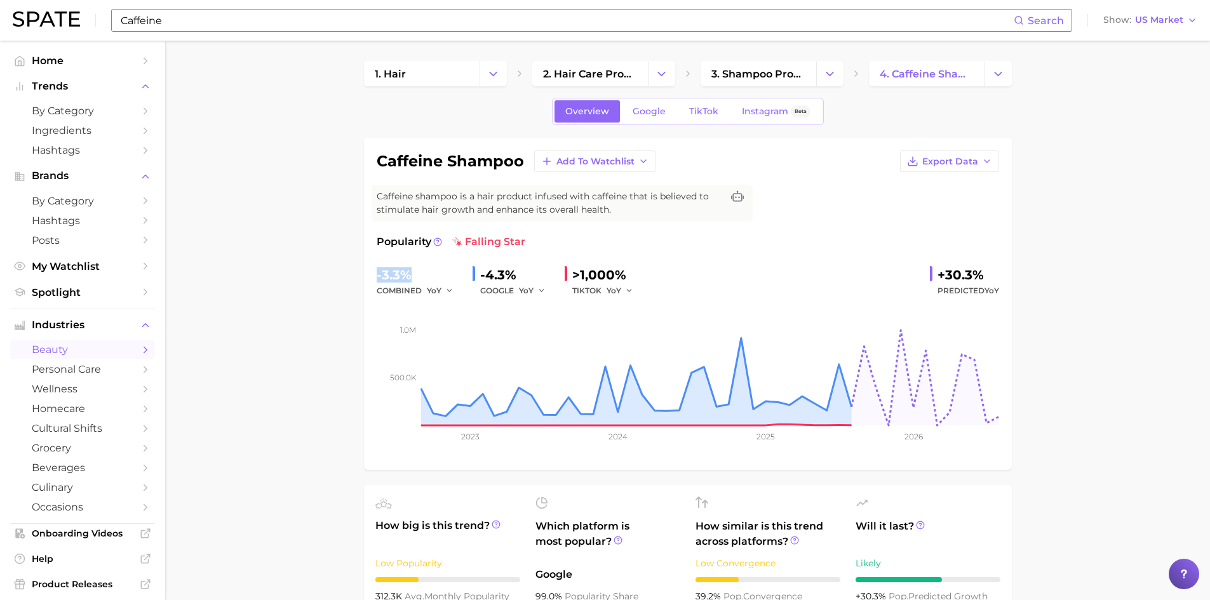
drag, startPoint x: 409, startPoint y: 274, endPoint x: 363, endPoint y: 270, distance: 46.5
copy div "-3.3%"
drag, startPoint x: 936, startPoint y: 272, endPoint x: 989, endPoint y: 277, distance: 53.0
click at [989, 277] on div "+30.3%" at bounding box center [969, 275] width 62 height 20
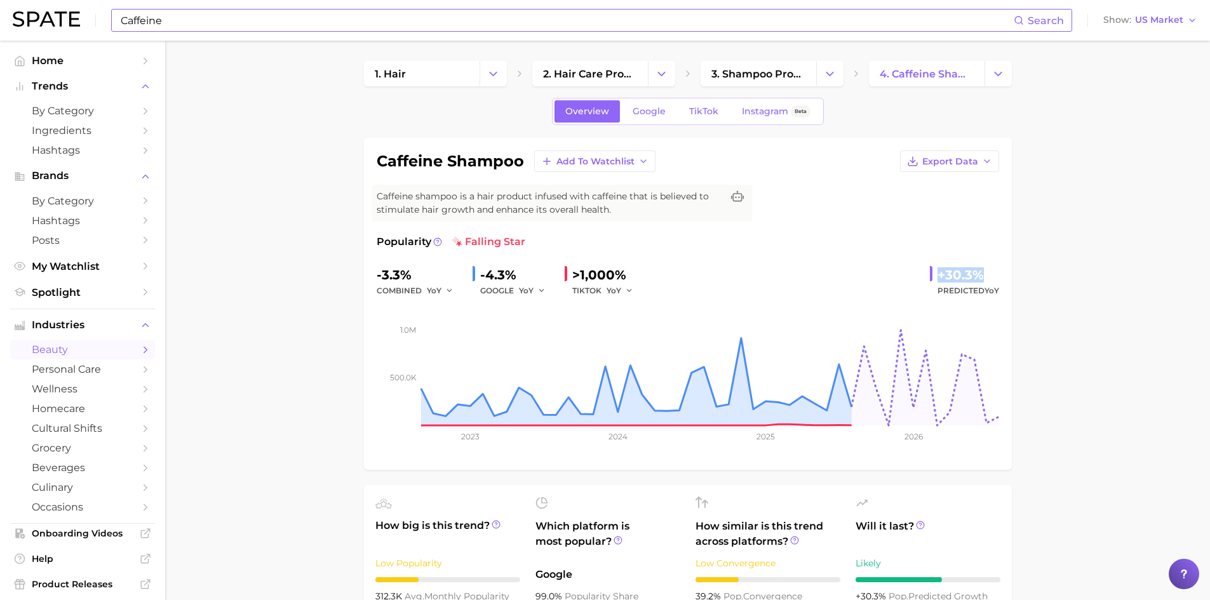
copy div "+30.3%"
click at [166, 20] on input "Caffeine" at bounding box center [566, 21] width 894 height 22
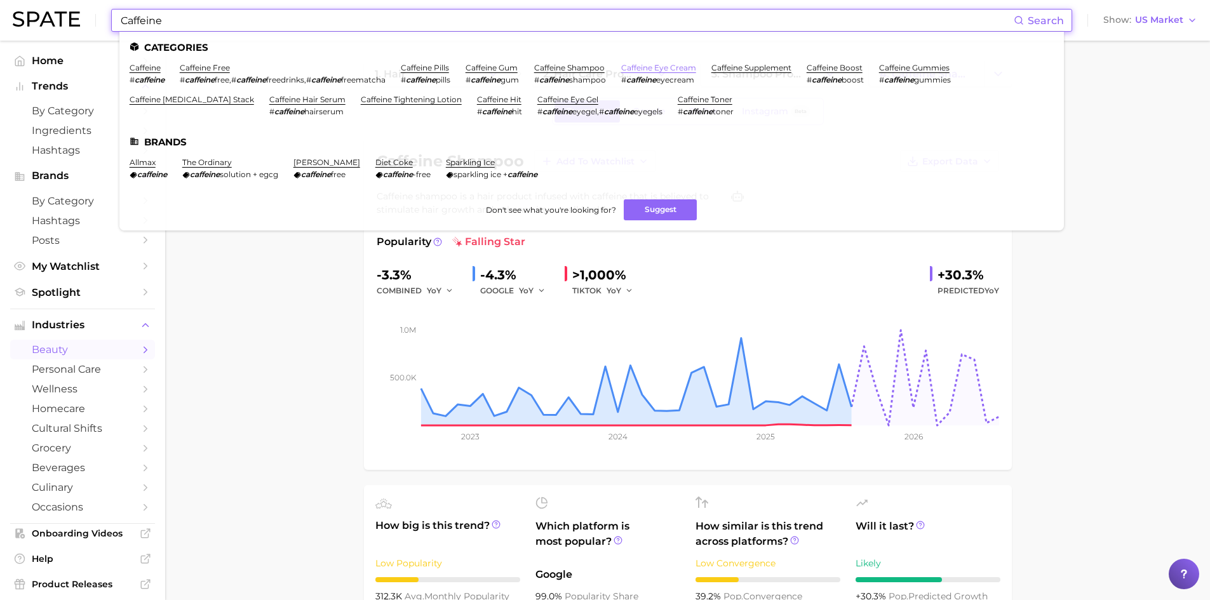
click at [661, 67] on link "caffeine eye cream" at bounding box center [658, 68] width 75 height 10
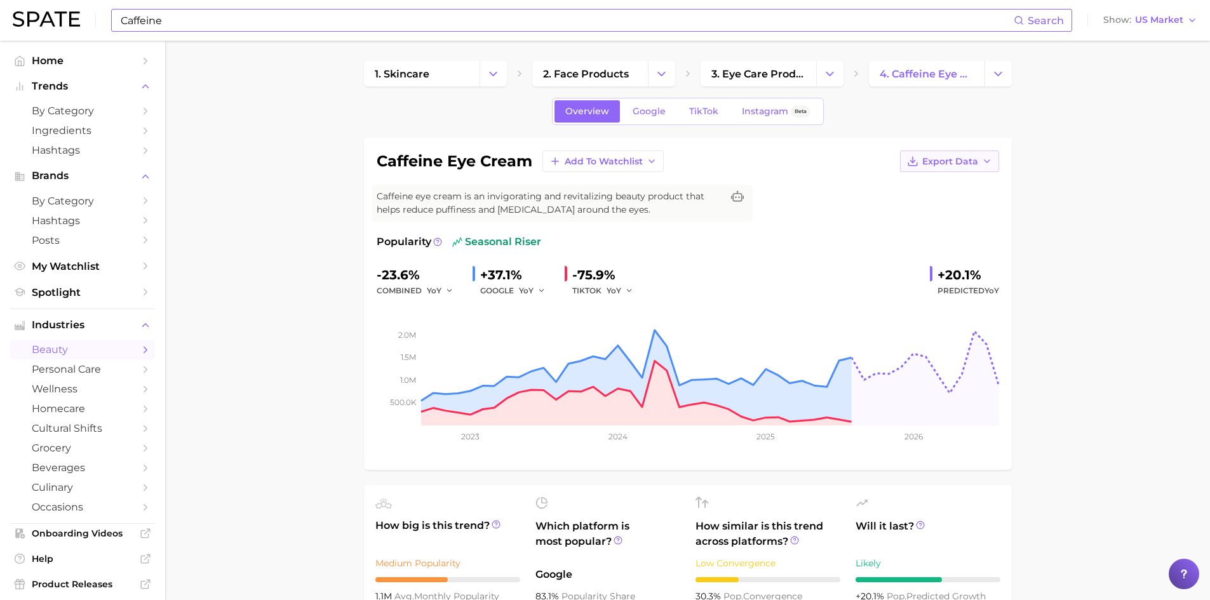
click at [960, 166] on span "Export Data" at bounding box center [950, 161] width 56 height 11
click at [957, 201] on button "Time Series Image" at bounding box center [929, 207] width 140 height 23
drag, startPoint x: 416, startPoint y: 276, endPoint x: 347, endPoint y: 269, distance: 69.7
copy div "-23.6%"
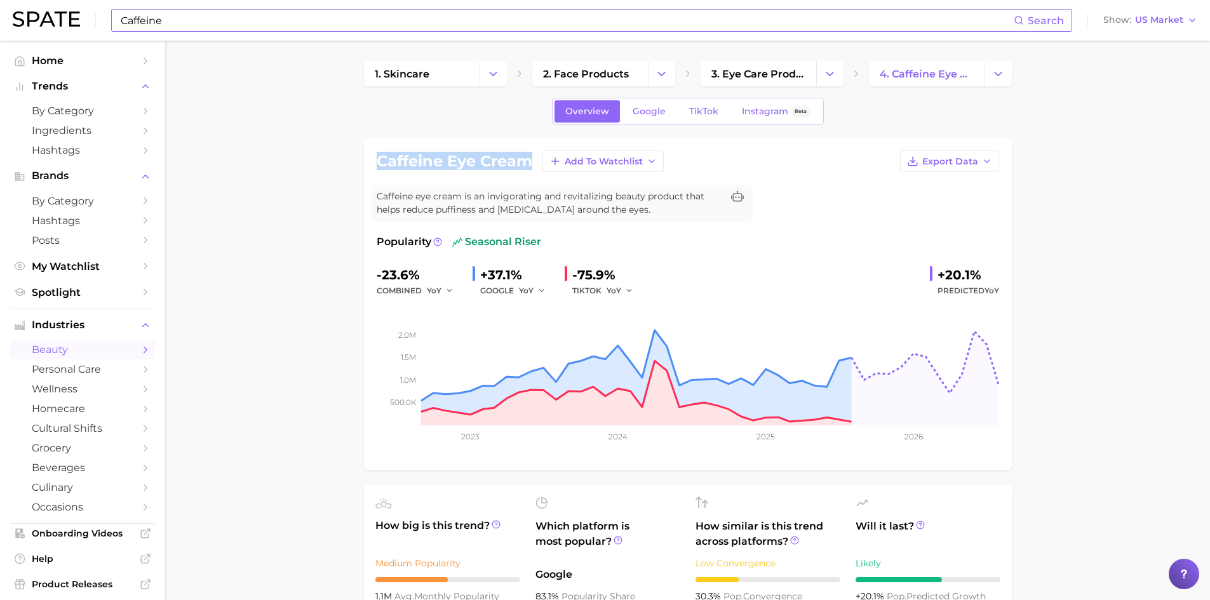
drag, startPoint x: 376, startPoint y: 158, endPoint x: 530, endPoint y: 169, distance: 154.1
click at [530, 169] on h1 "caffeine eye cream" at bounding box center [455, 161] width 156 height 15
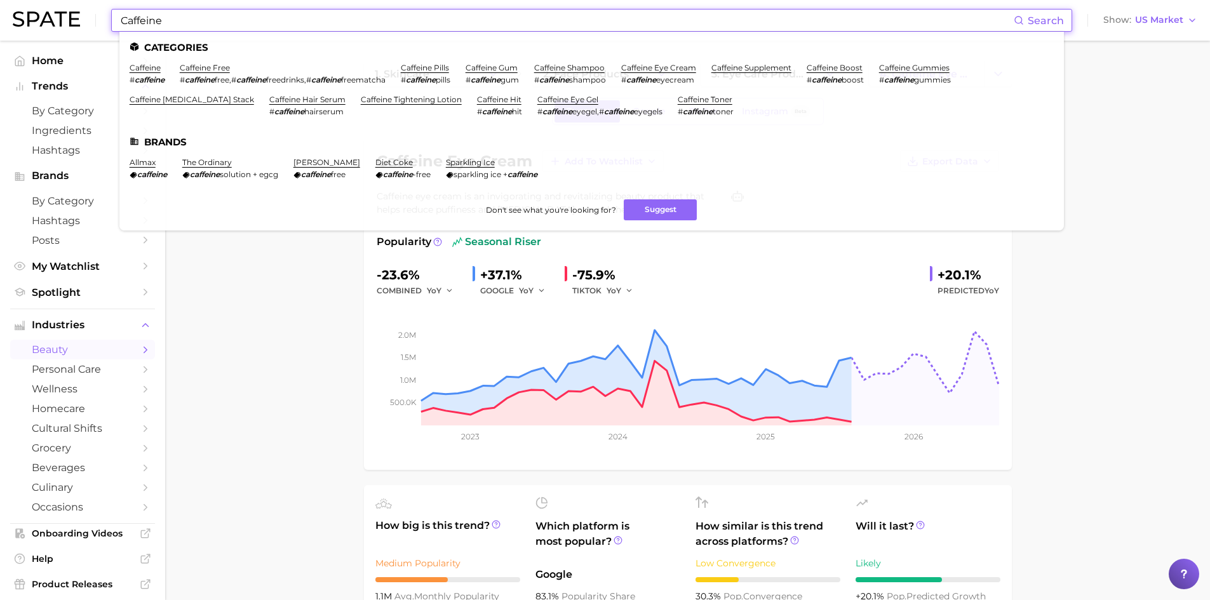
click at [192, 17] on input "Caffeine" at bounding box center [566, 21] width 894 height 22
click at [281, 100] on link "caffeine hair serum" at bounding box center [307, 100] width 76 height 10
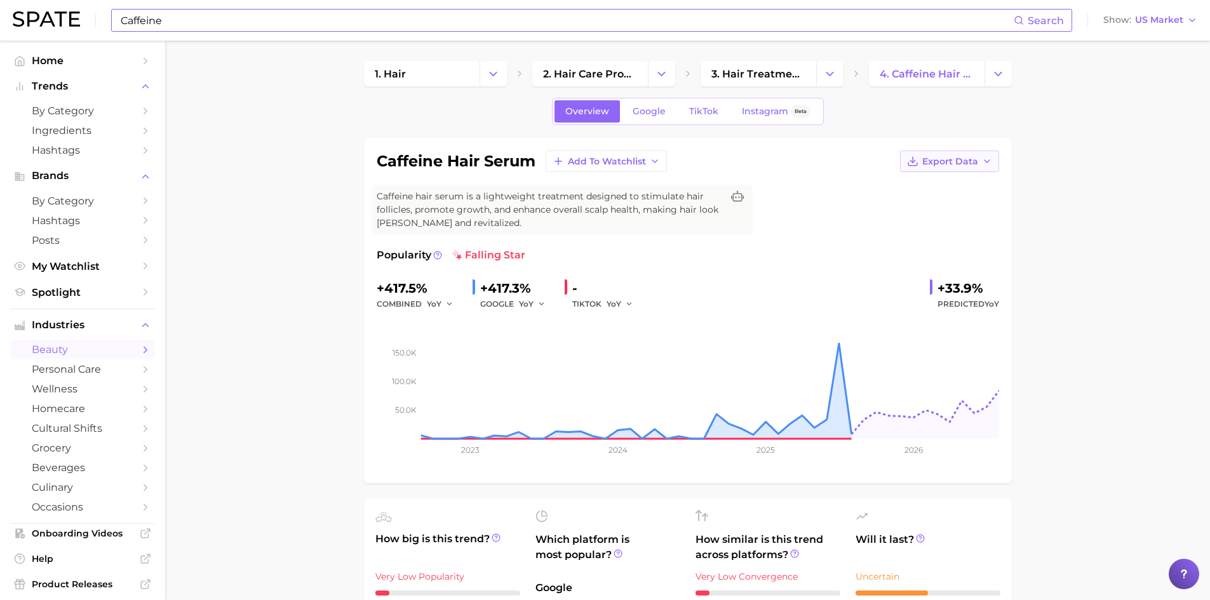
click at [969, 161] on span "Export Data" at bounding box center [950, 161] width 56 height 11
click at [966, 211] on button "Time Series Image" at bounding box center [929, 207] width 140 height 23
drag, startPoint x: 383, startPoint y: 290, endPoint x: 431, endPoint y: 292, distance: 47.7
click at [431, 292] on div "+417.5%" at bounding box center [420, 288] width 86 height 20
copy div "+417.5%"
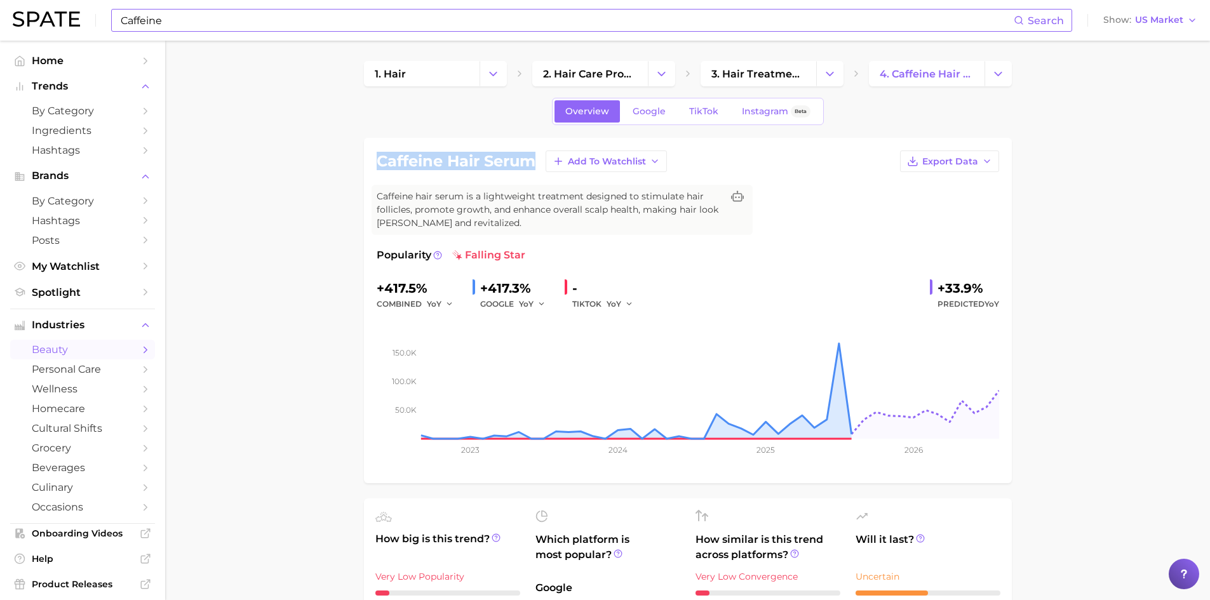
drag, startPoint x: 380, startPoint y: 160, endPoint x: 532, endPoint y: 168, distance: 152.0
click at [532, 168] on h1 "caffeine hair serum" at bounding box center [456, 161] width 159 height 15
copy h1 "caffeine hair serum"
click at [213, 23] on input "Caffeine" at bounding box center [566, 21] width 894 height 22
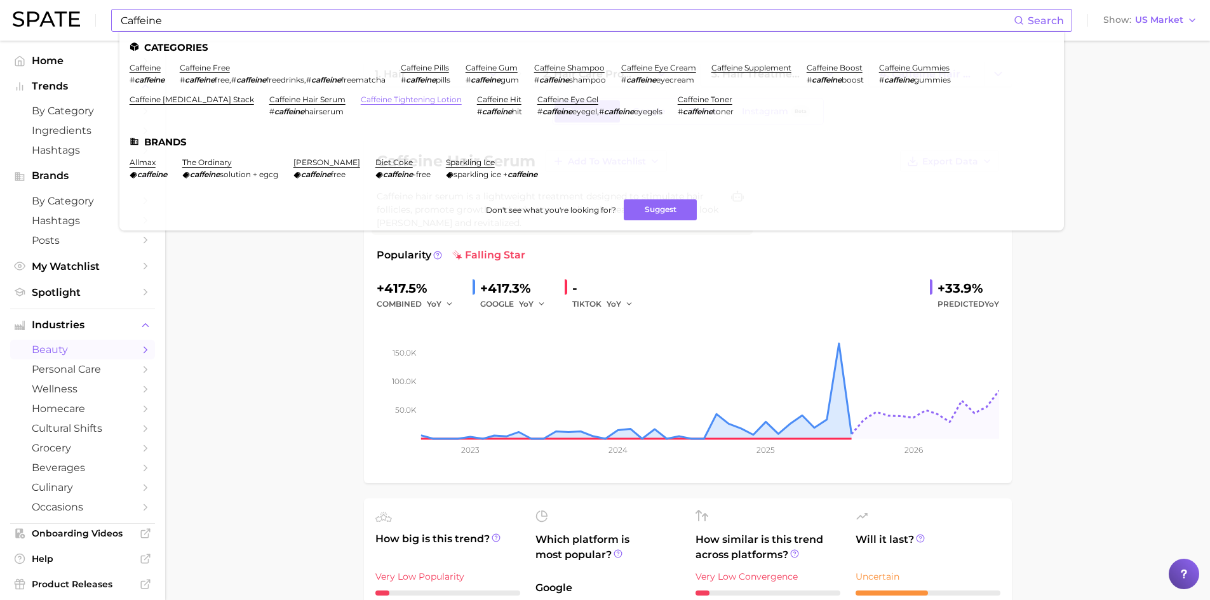
click at [361, 100] on link "caffeine tightening lotion" at bounding box center [411, 100] width 101 height 10
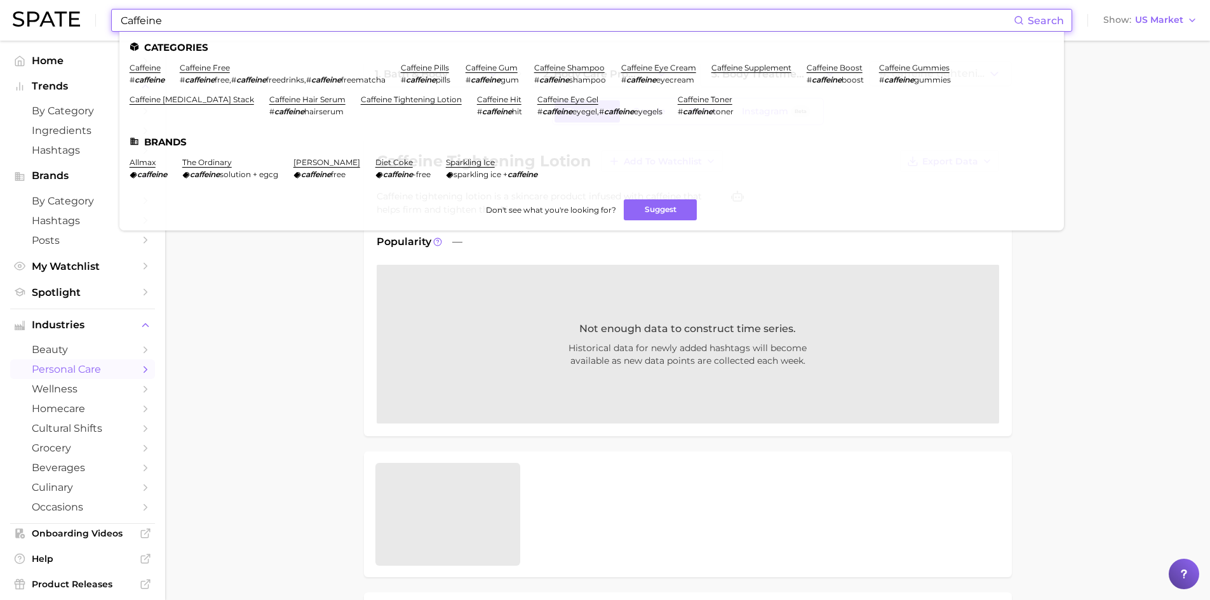
click at [206, 25] on input "Caffeine" at bounding box center [566, 21] width 894 height 22
click at [537, 100] on link "caffeine eye gel" at bounding box center [567, 100] width 61 height 10
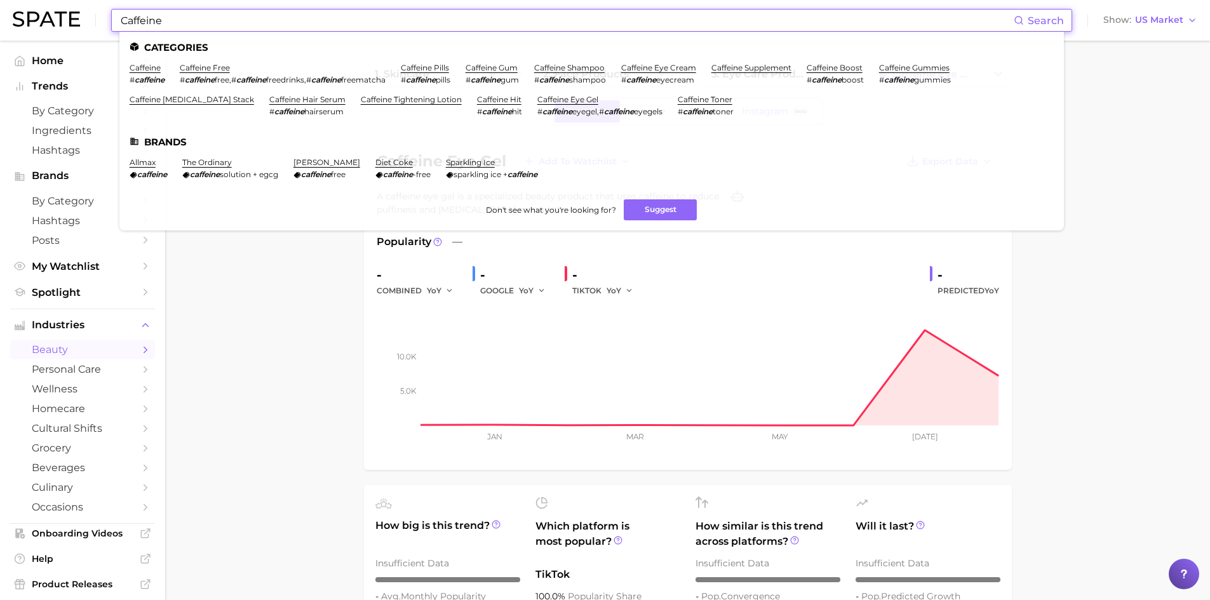
click at [177, 15] on input "Caffeine" at bounding box center [566, 21] width 894 height 22
click at [679, 104] on link "caffeine toner" at bounding box center [705, 100] width 55 height 10
